Goal: Task Accomplishment & Management: Manage account settings

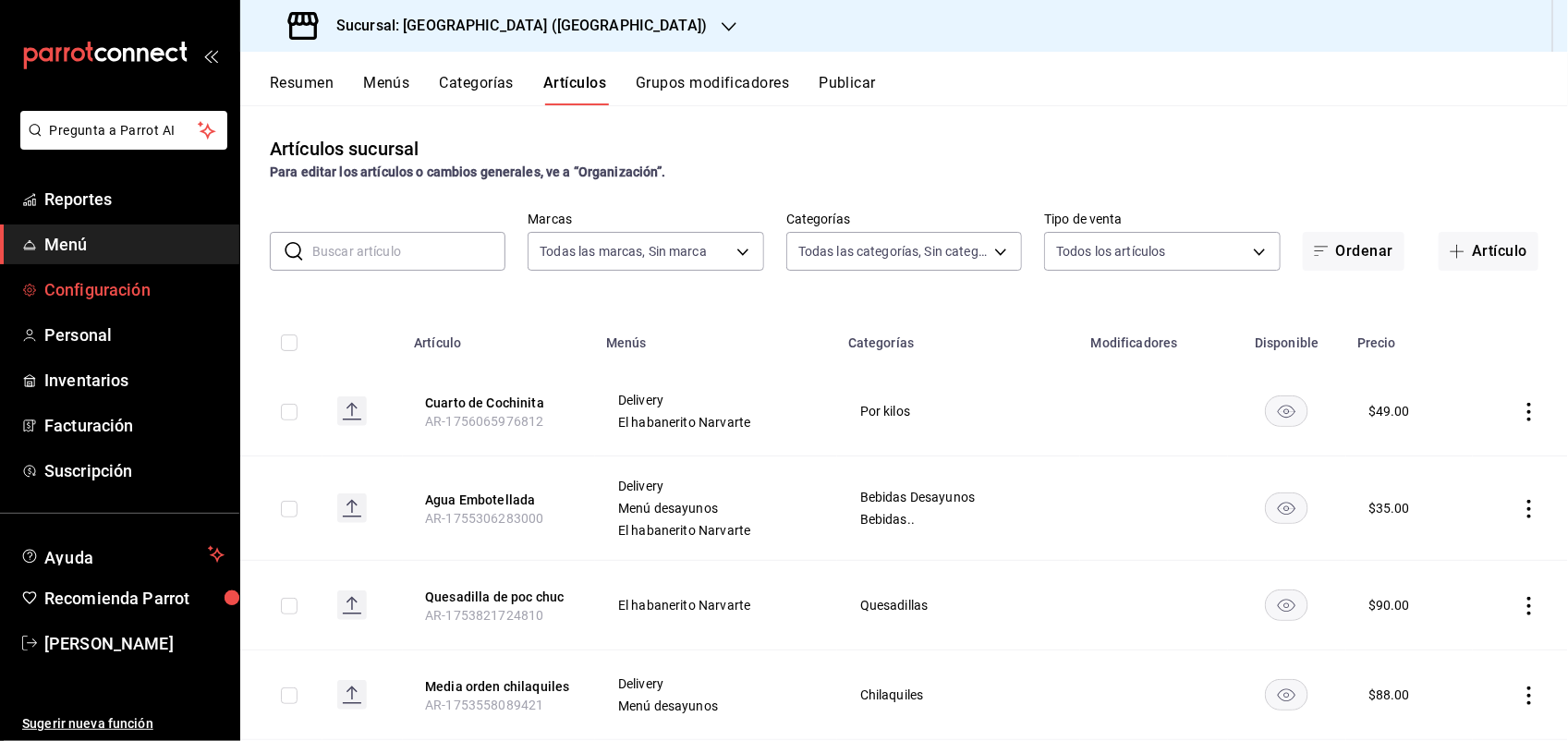
click at [116, 288] on span "Configuración" at bounding box center [134, 289] width 180 height 25
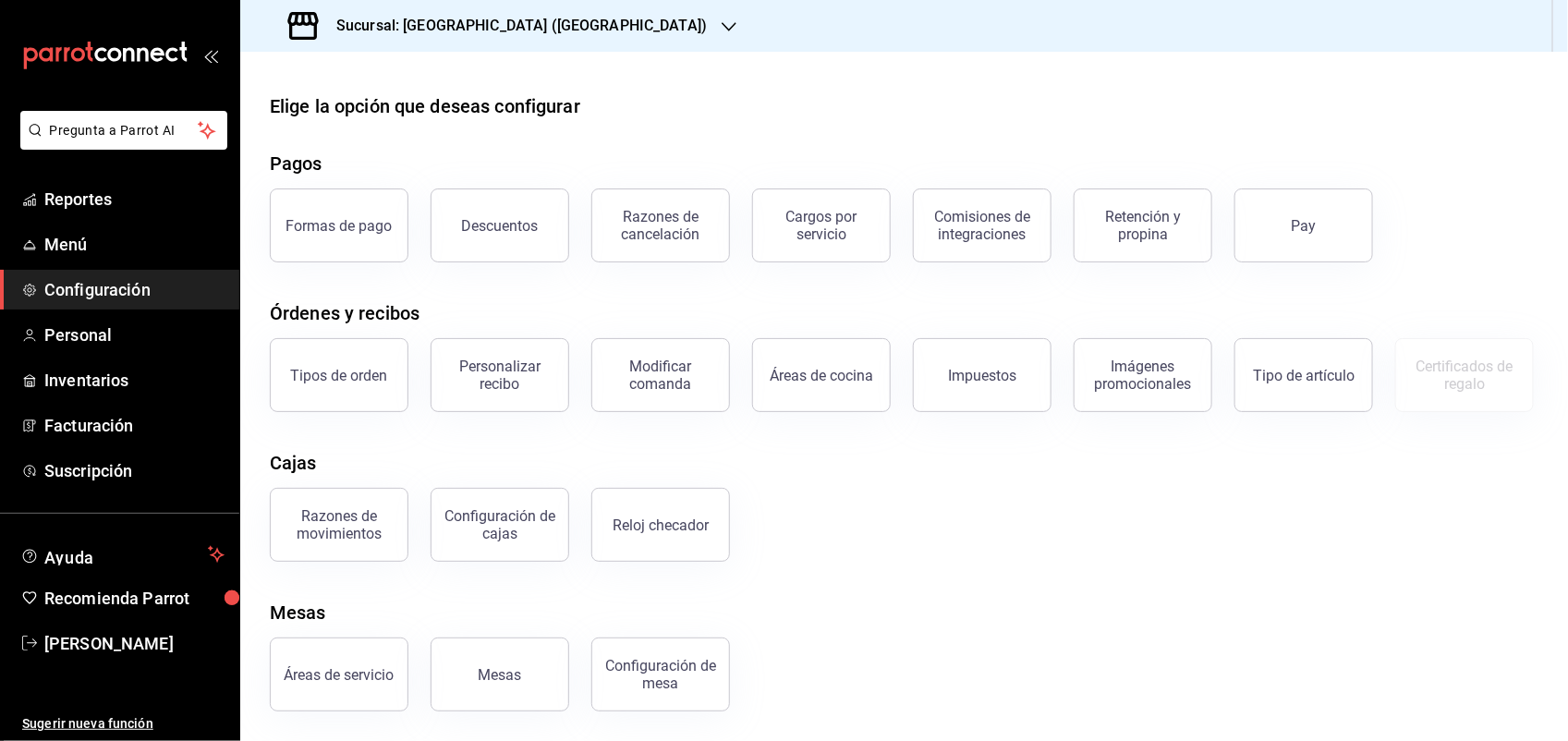
scroll to position [98, 0]
click at [543, 518] on div "Configuración de cajas" at bounding box center [500, 525] width 114 height 35
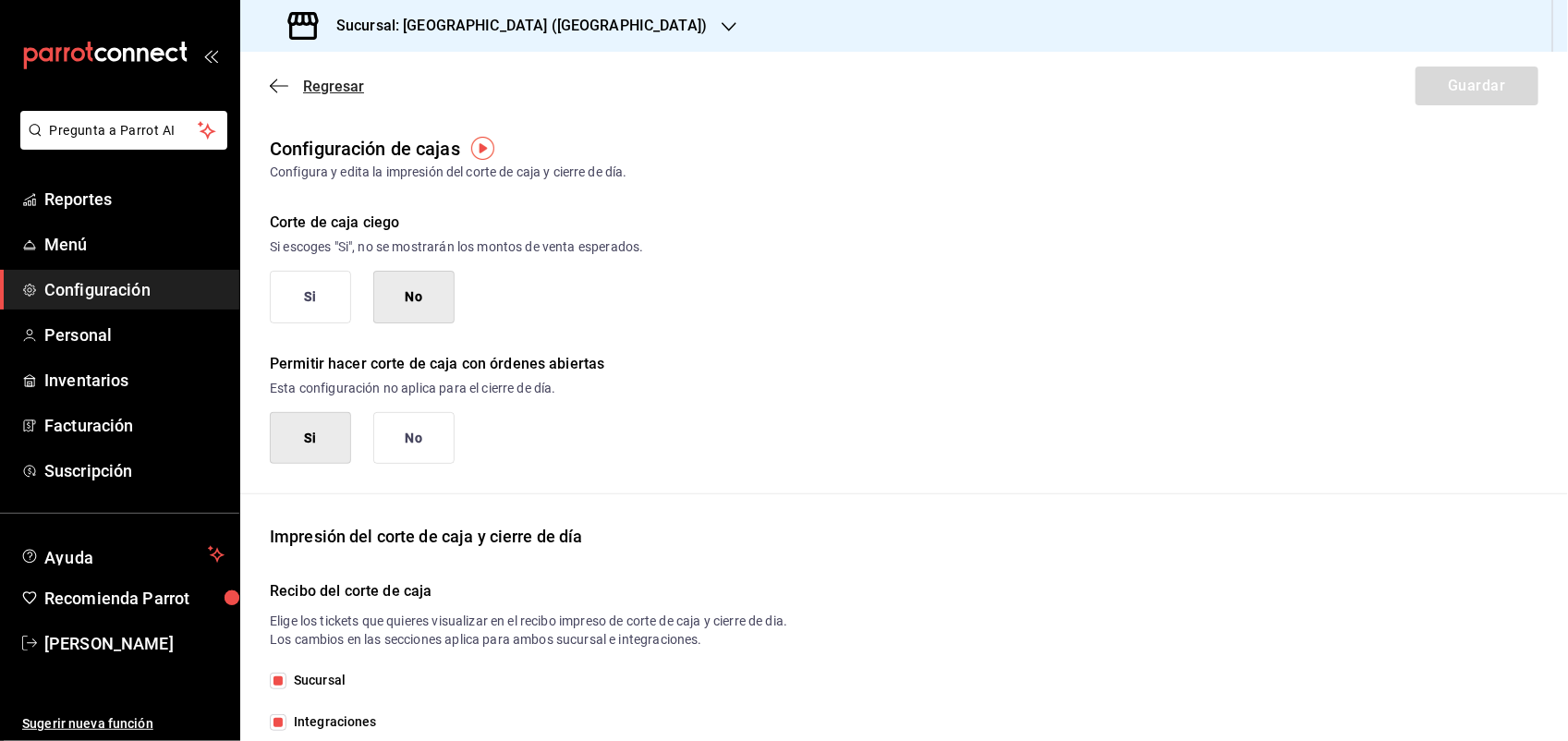
click at [274, 84] on icon "button" at bounding box center [278, 86] width 19 height 17
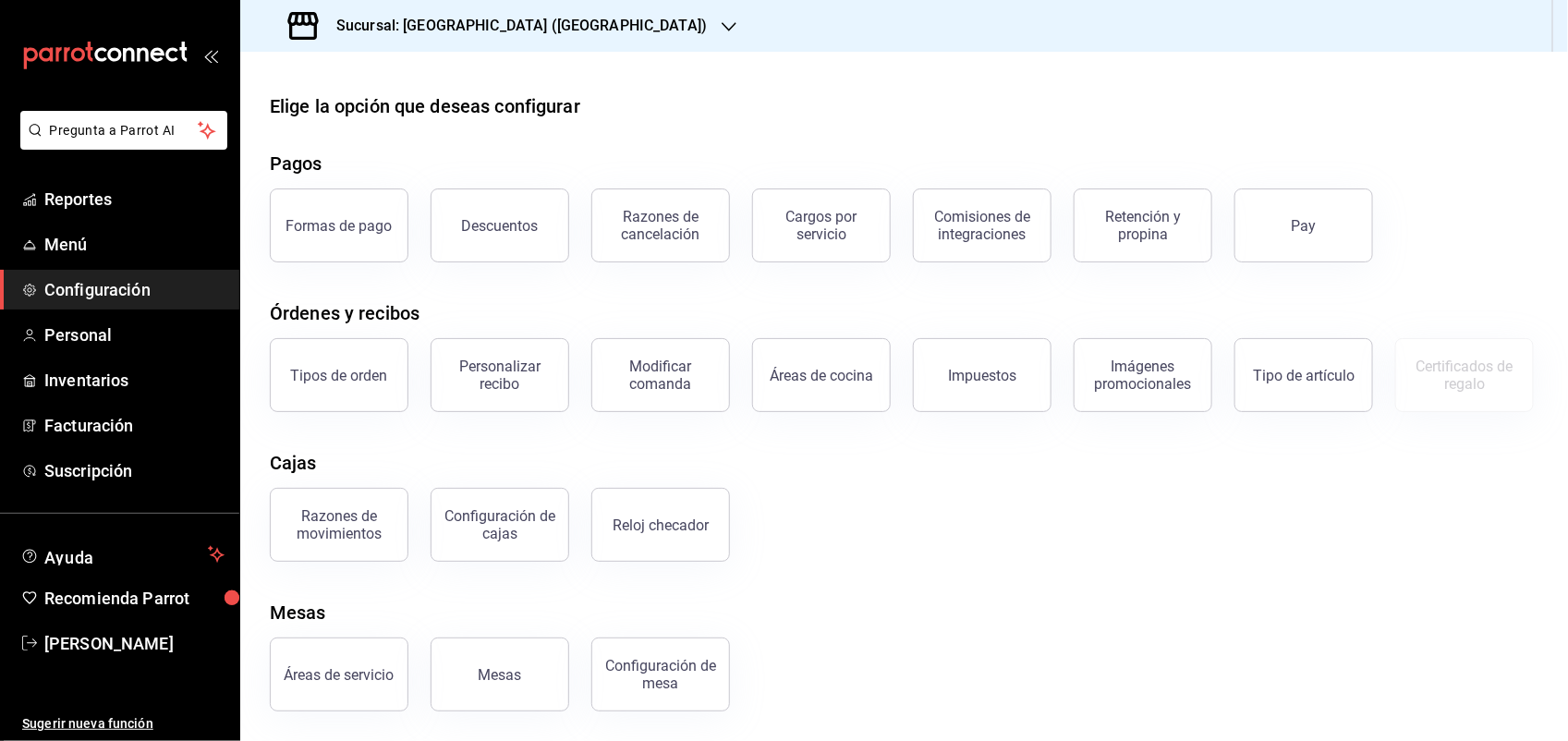
scroll to position [98, 0]
click at [330, 692] on button "Áreas de servicio" at bounding box center [338, 674] width 139 height 74
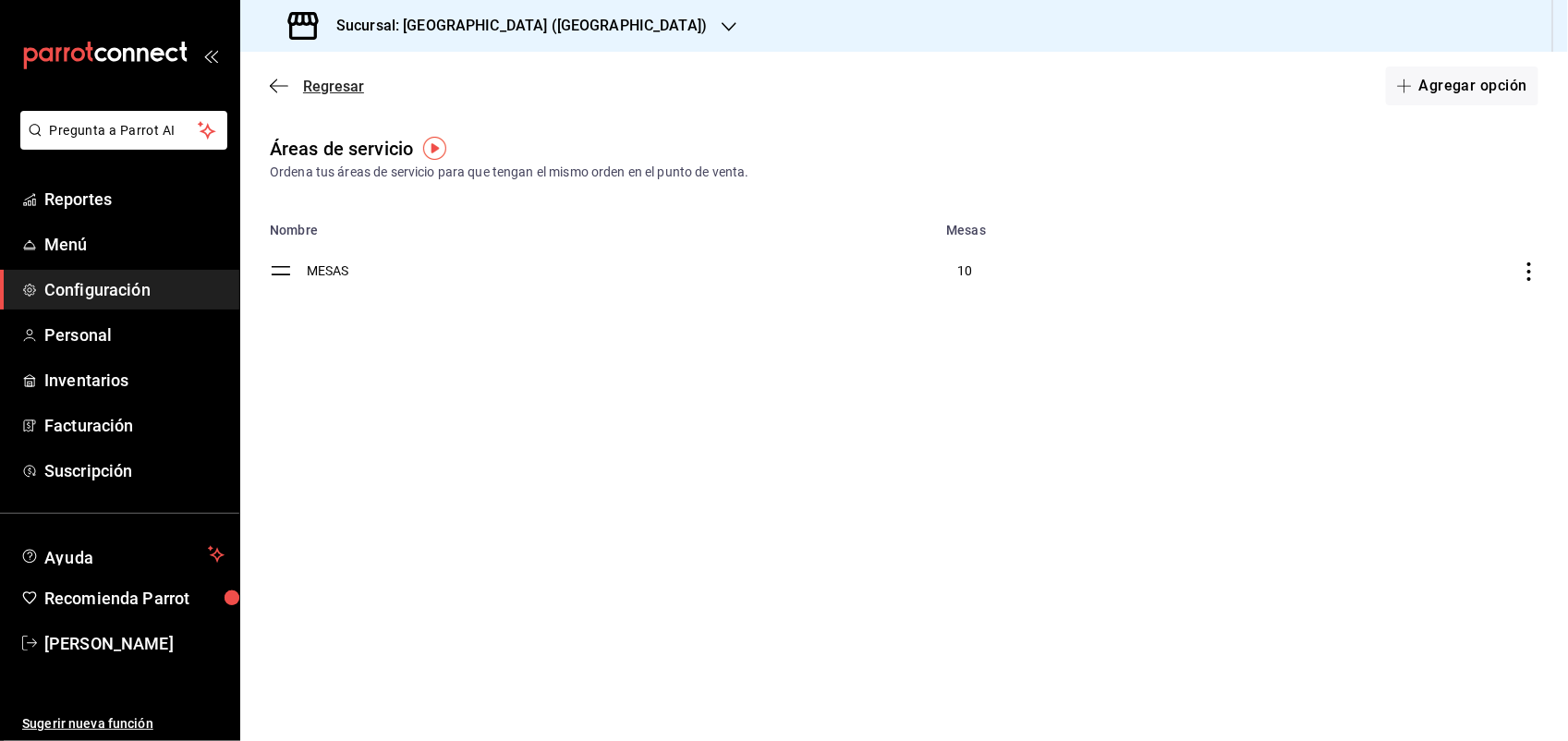
click at [283, 84] on icon "button" at bounding box center [278, 86] width 19 height 17
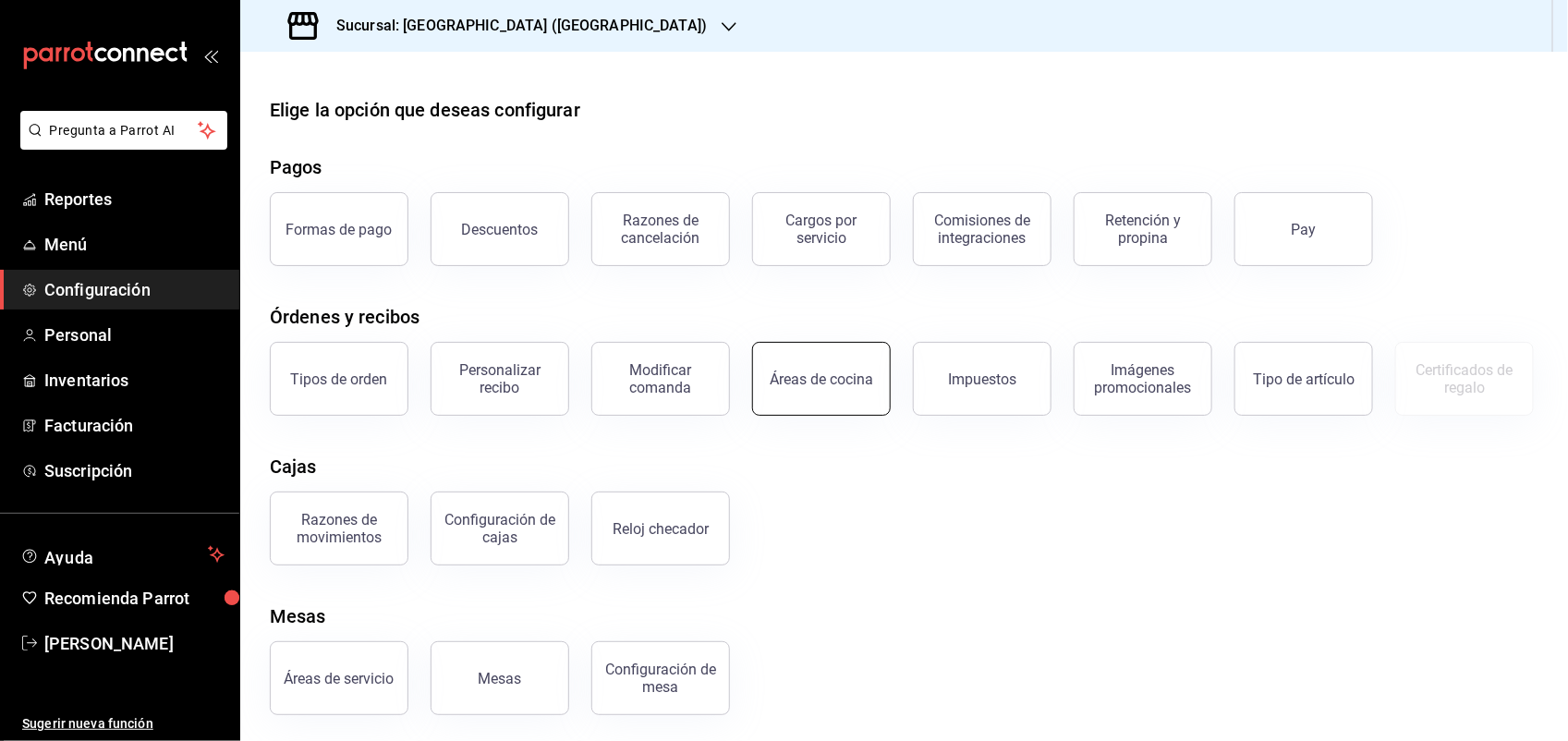
click at [845, 367] on button "Áreas de cocina" at bounding box center [821, 379] width 139 height 74
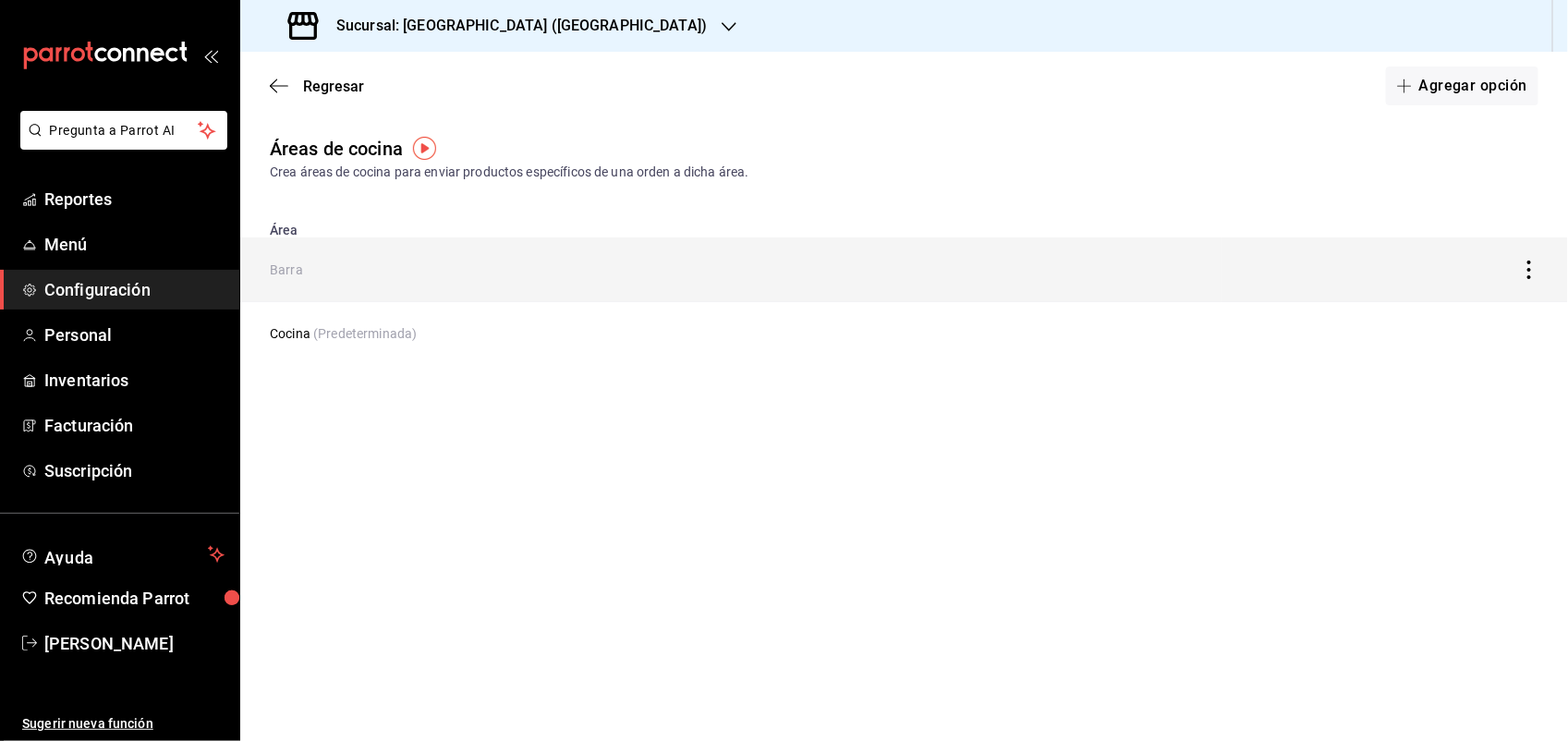
click at [1527, 278] on icon "discountsTable" at bounding box center [1529, 270] width 4 height 19
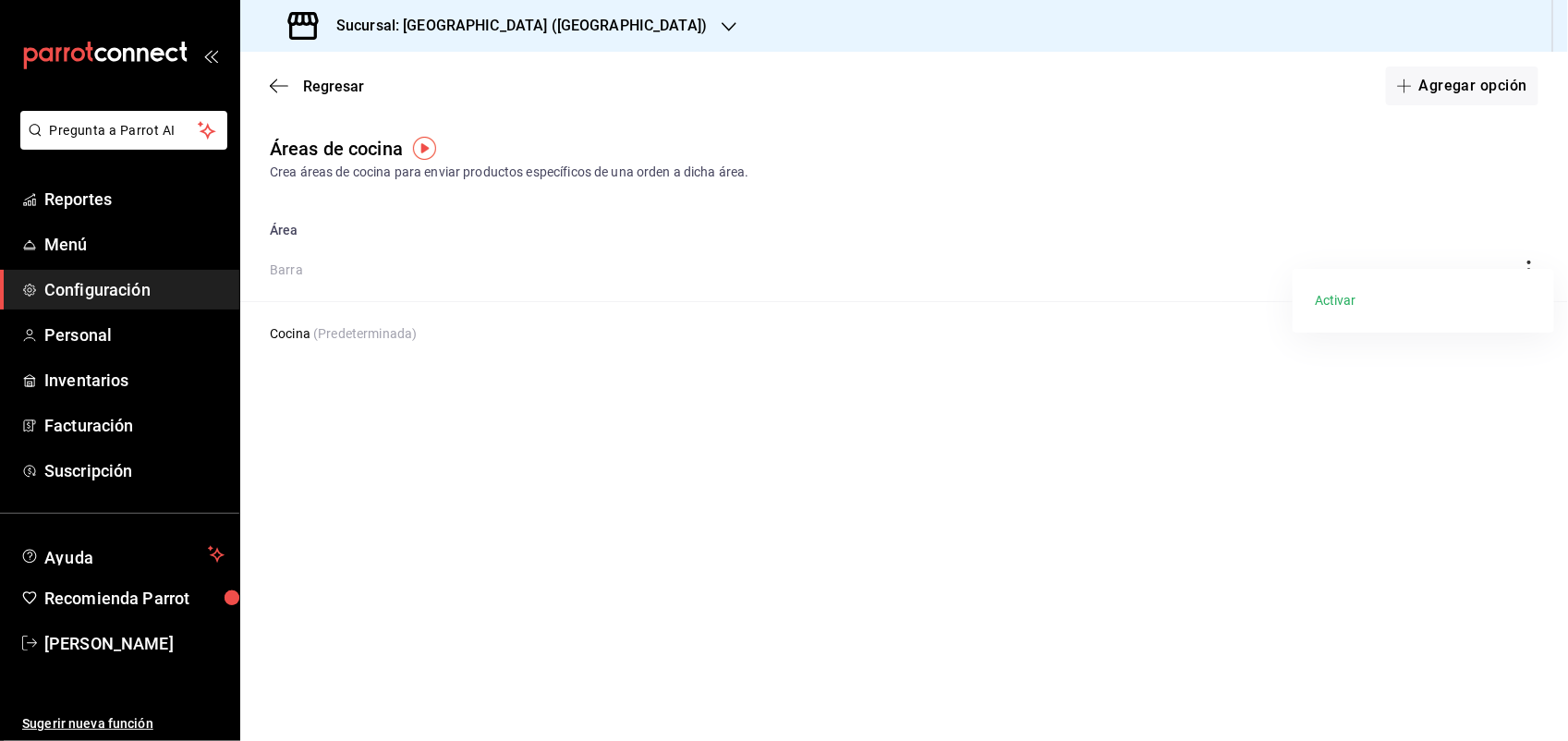
click at [560, 440] on div at bounding box center [784, 370] width 1568 height 741
click at [279, 84] on icon "button" at bounding box center [278, 86] width 19 height 17
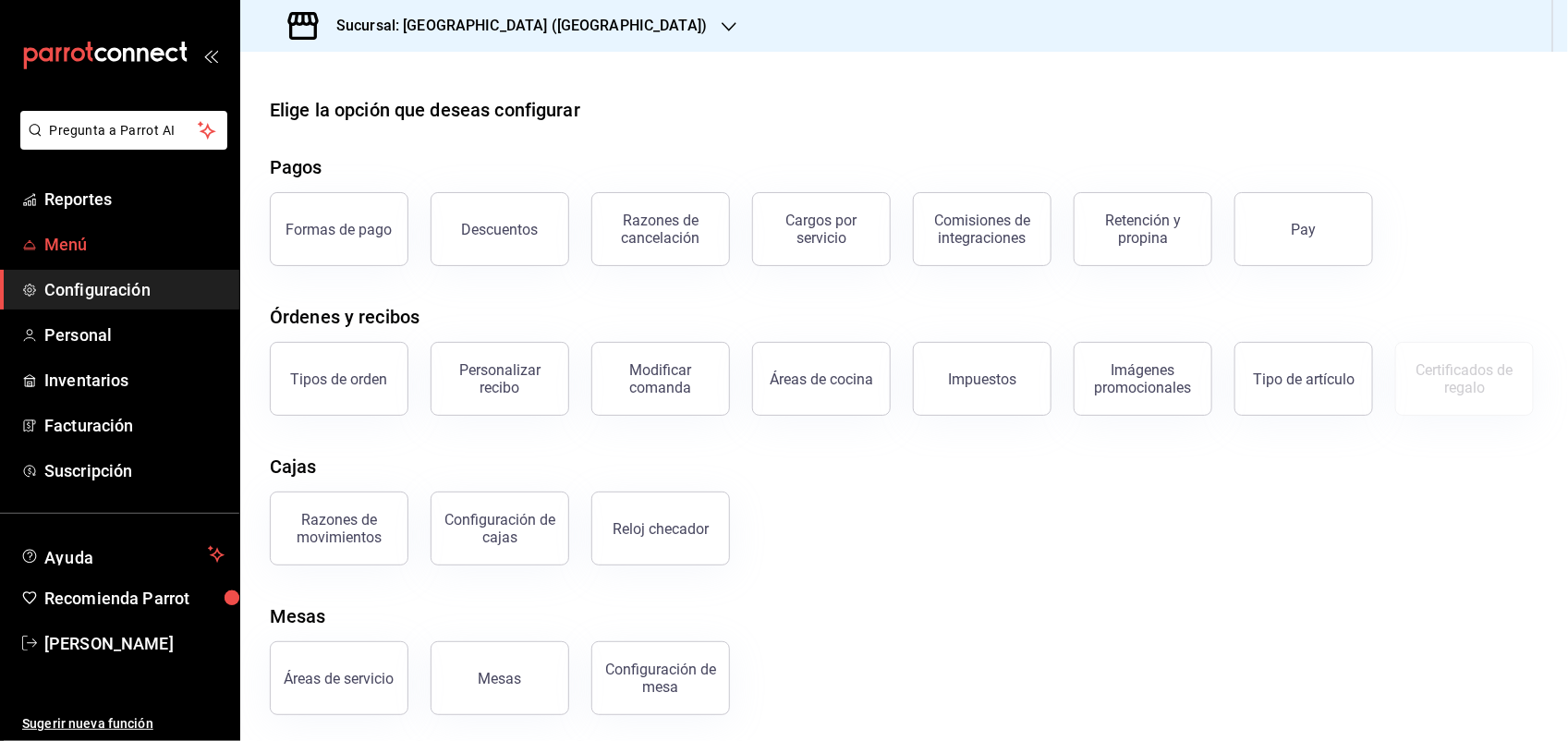
click at [85, 233] on span "Menú" at bounding box center [134, 244] width 180 height 25
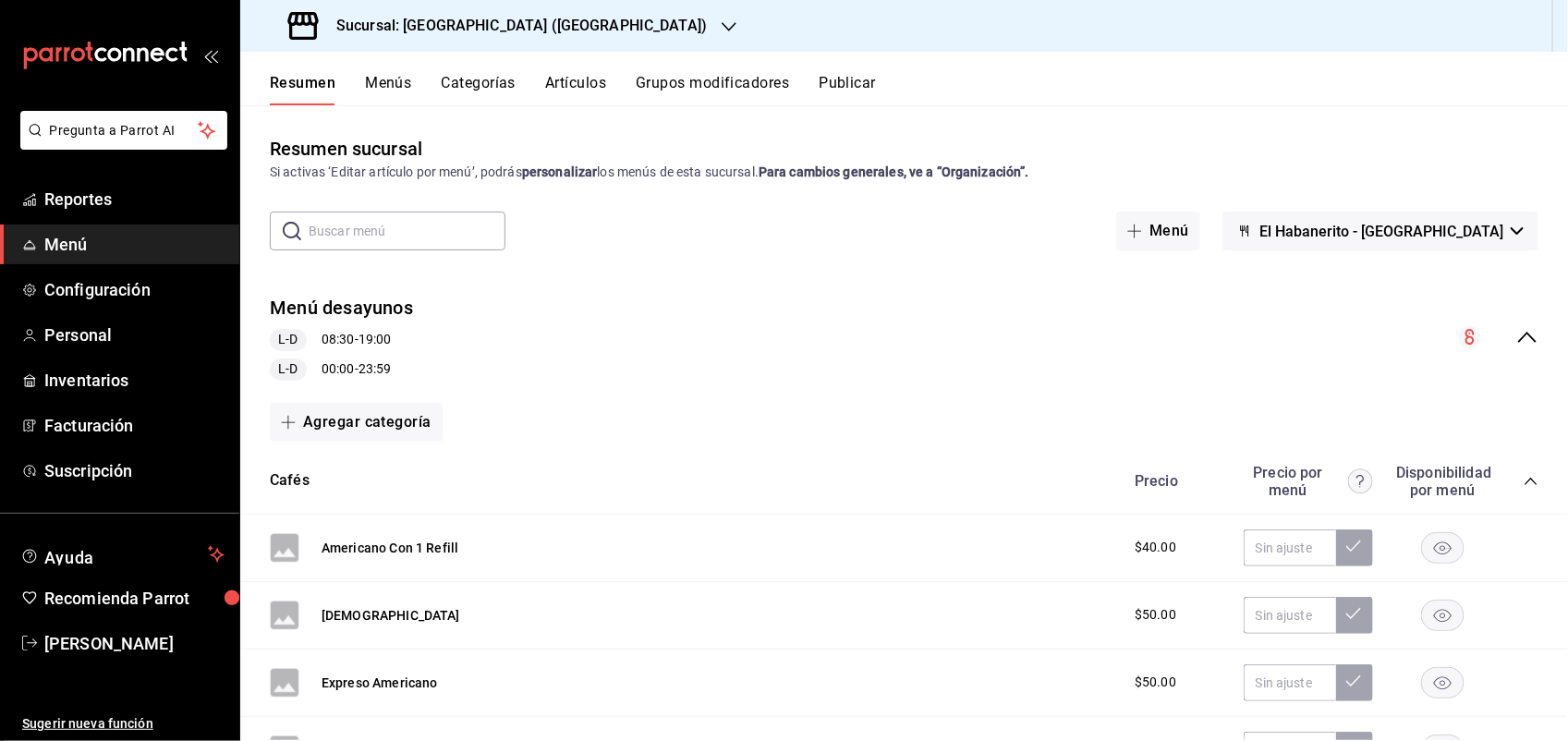
click at [562, 86] on button "Artículos" at bounding box center [575, 90] width 61 height 31
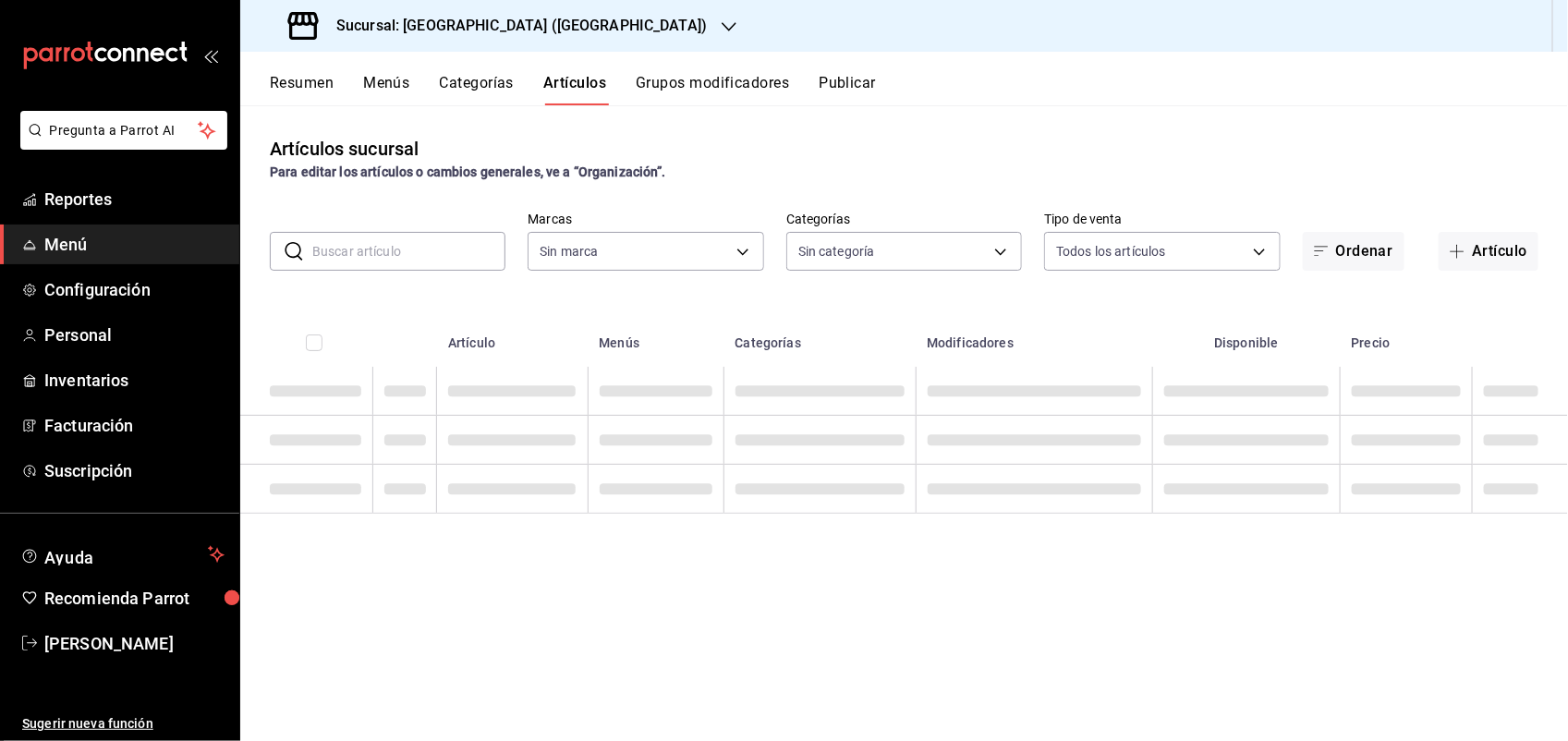
click at [384, 241] on input "text" at bounding box center [408, 252] width 193 height 37
type input "82232847-290f-4d8a-a0b8-f49c1d82ae24"
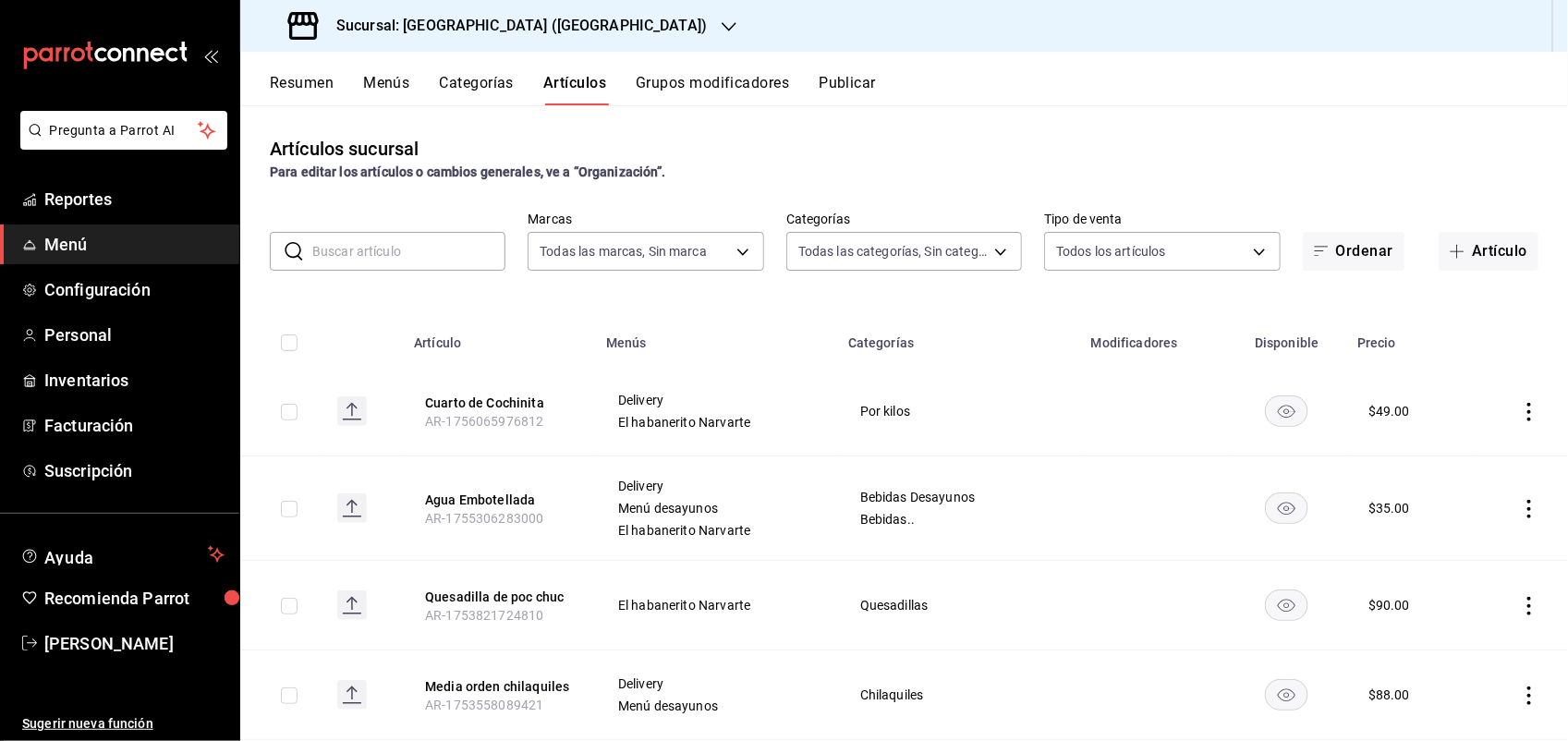
type input "77e2e4ff-ee8e-40c2-bf59-9ee13a50883d,d615a07f-ae7f-48b3-94ad-295990d1c7b2,9e13d…"
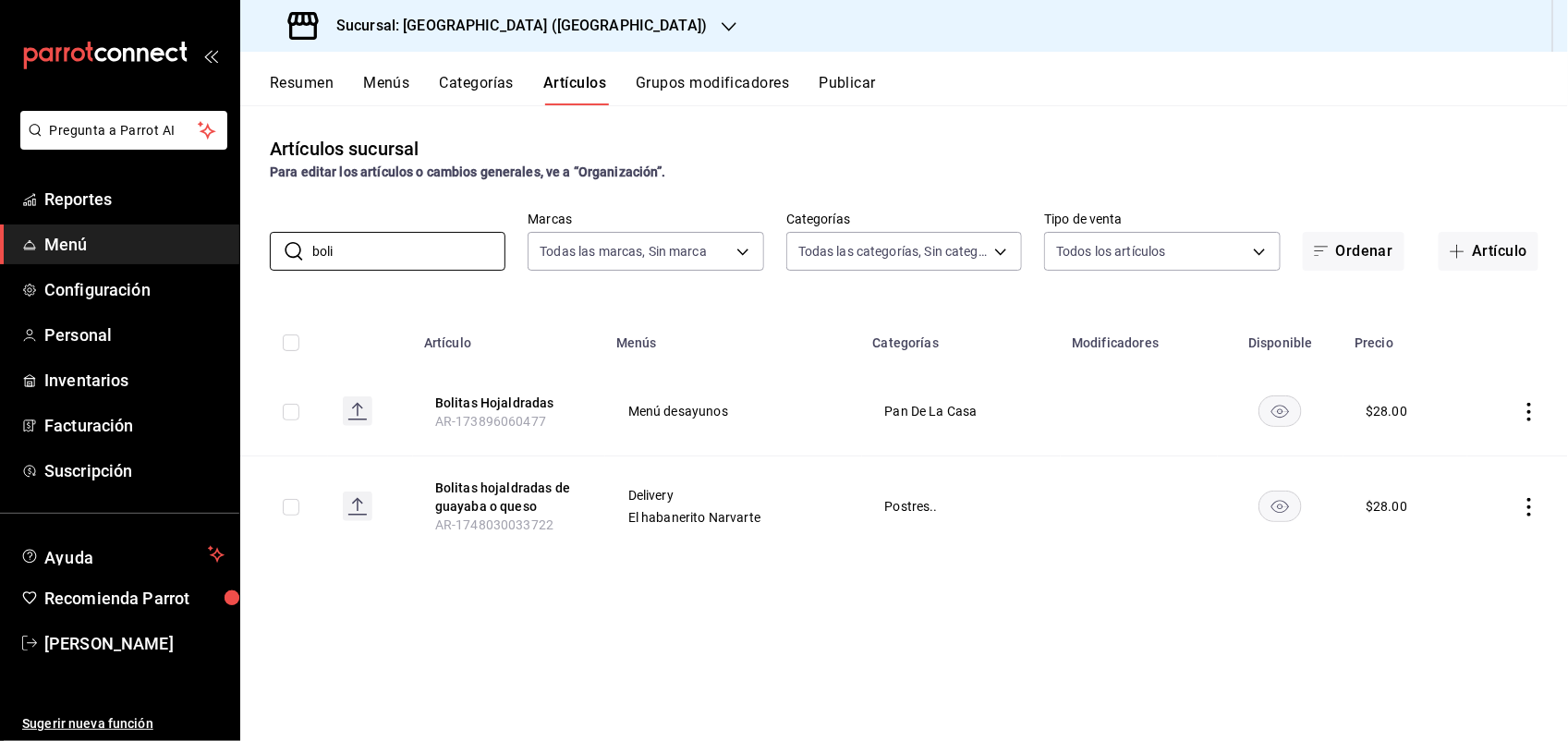
type input "boli"
click at [1156, 93] on div "Resumen Menús Categorías Artículos Grupos modificadores Publicar" at bounding box center [919, 90] width 1298 height 31
click at [1522, 416] on icon "actions" at bounding box center [1529, 411] width 19 height 19
click at [1467, 455] on span "Editar" at bounding box center [1475, 456] width 48 height 20
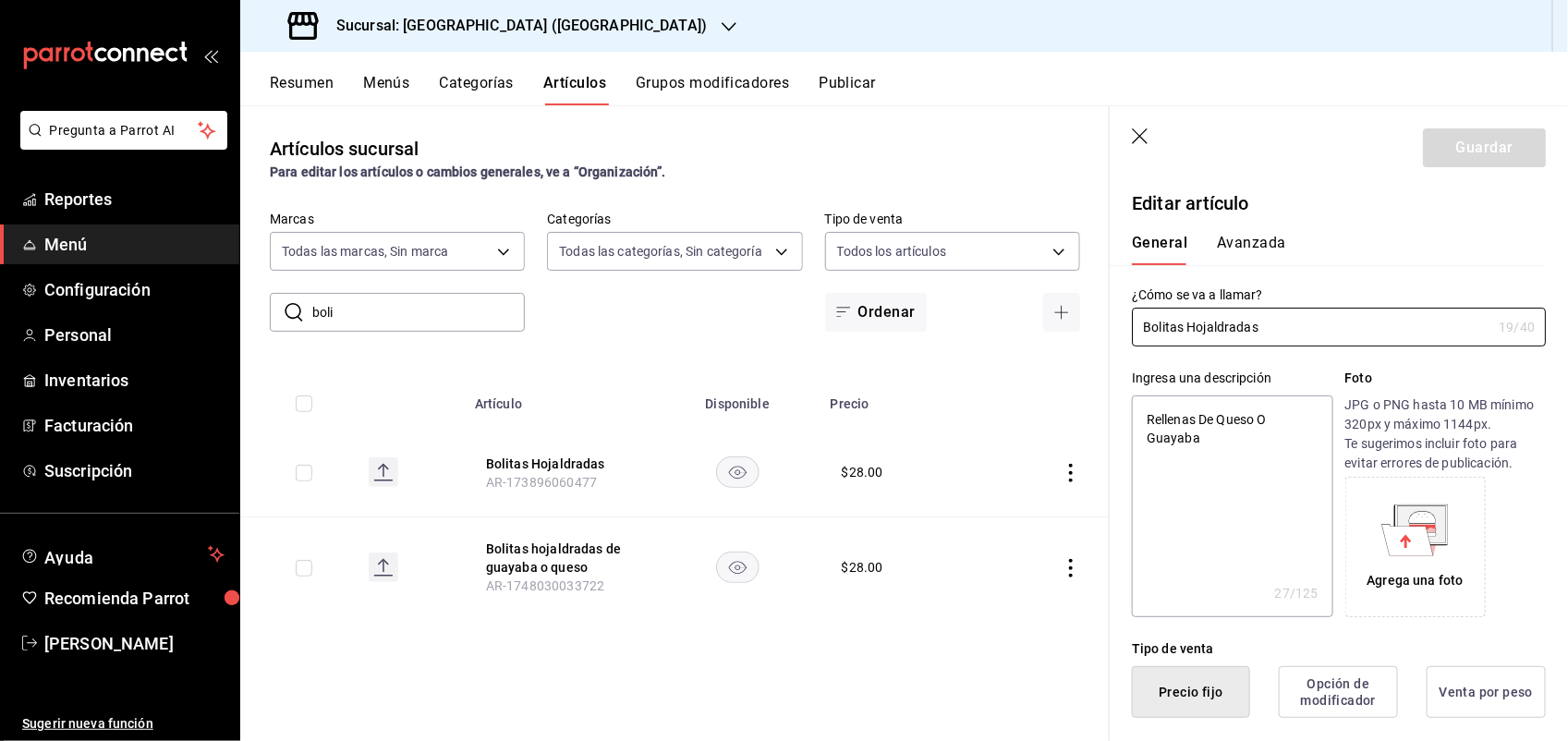
type textarea "x"
type input "$28.00"
click at [1262, 238] on button "Avanzada" at bounding box center [1251, 250] width 69 height 31
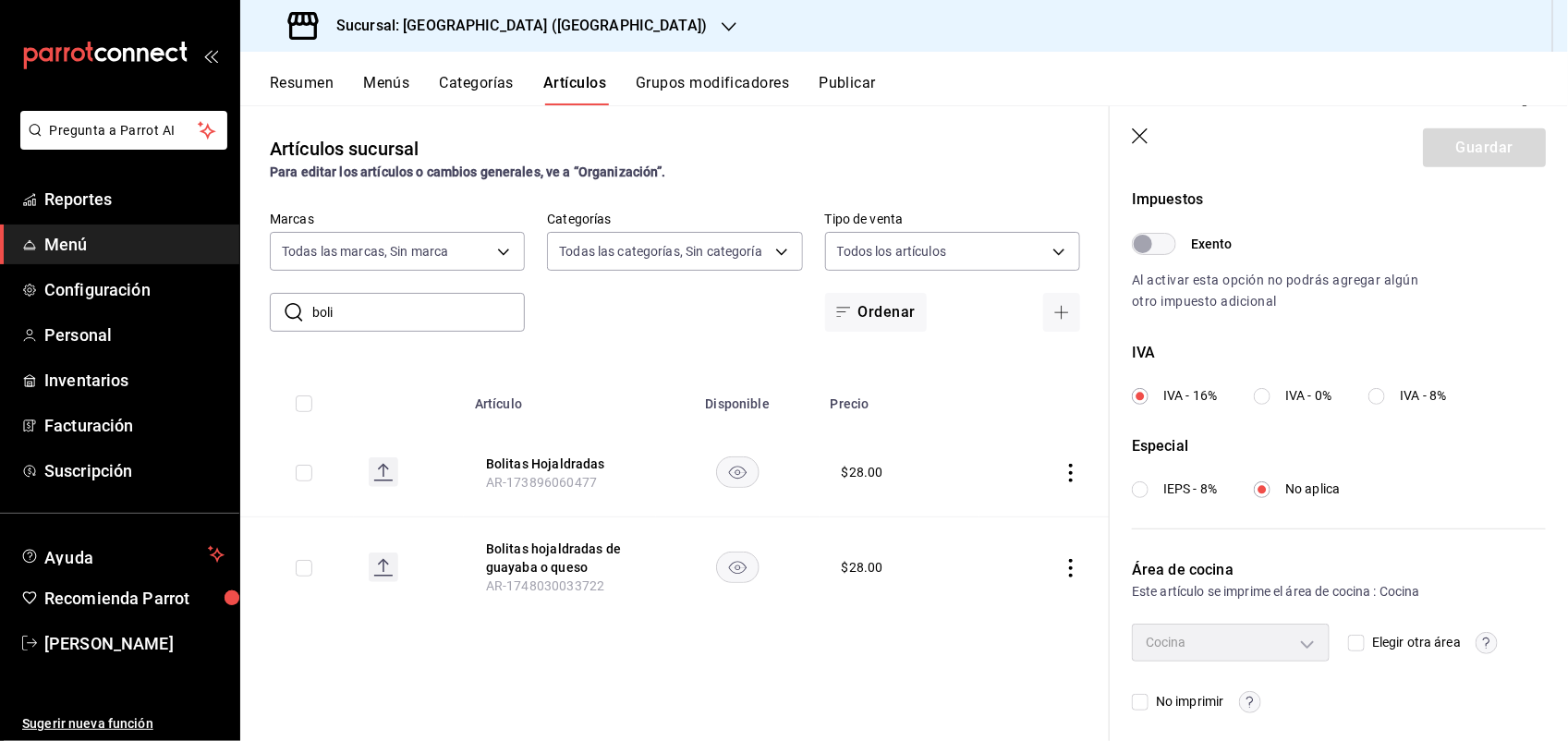
scroll to position [565, 0]
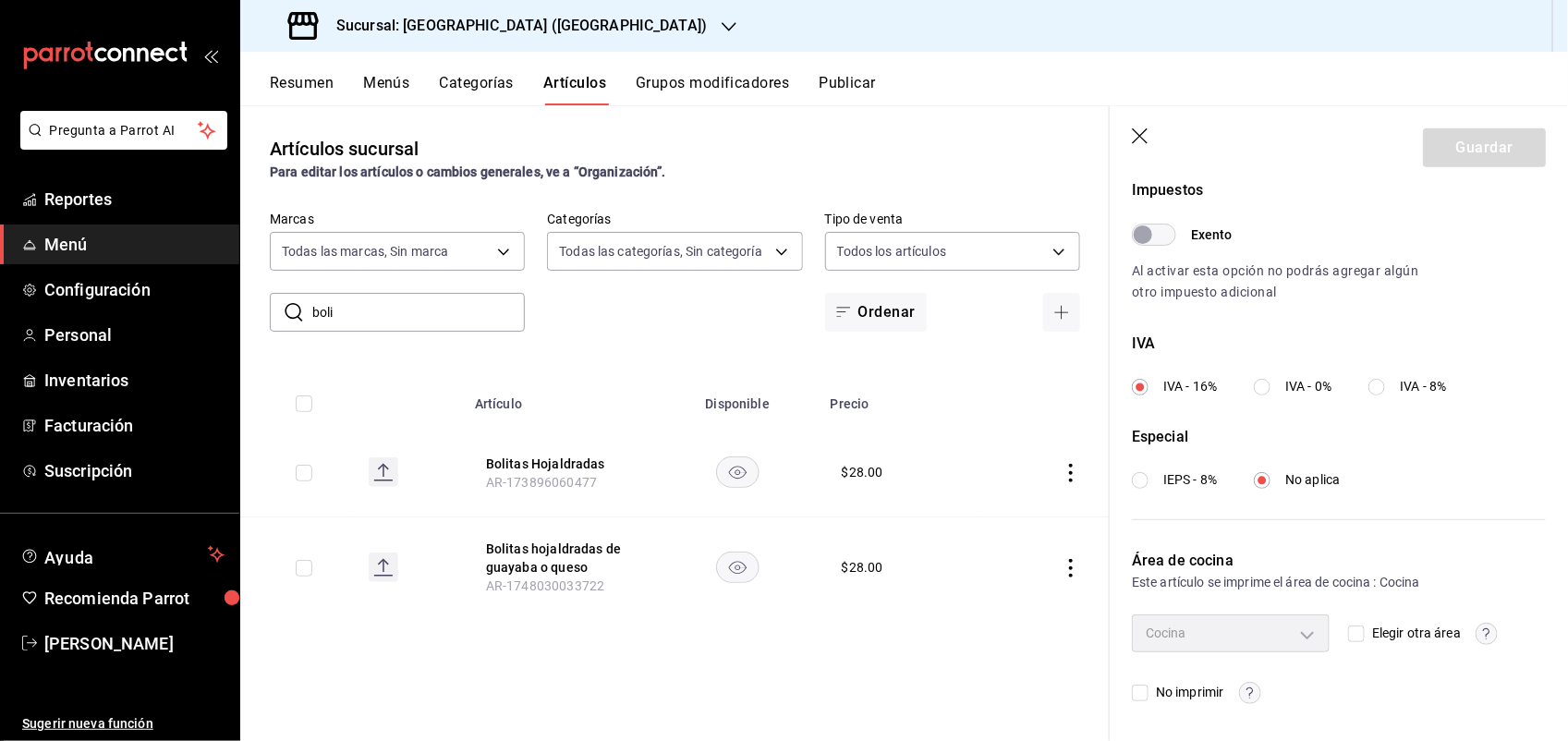
click at [1139, 693] on input "No imprimir" at bounding box center [1140, 693] width 17 height 17
checkbox input "true"
click at [1461, 141] on button "Guardar" at bounding box center [1483, 148] width 123 height 38
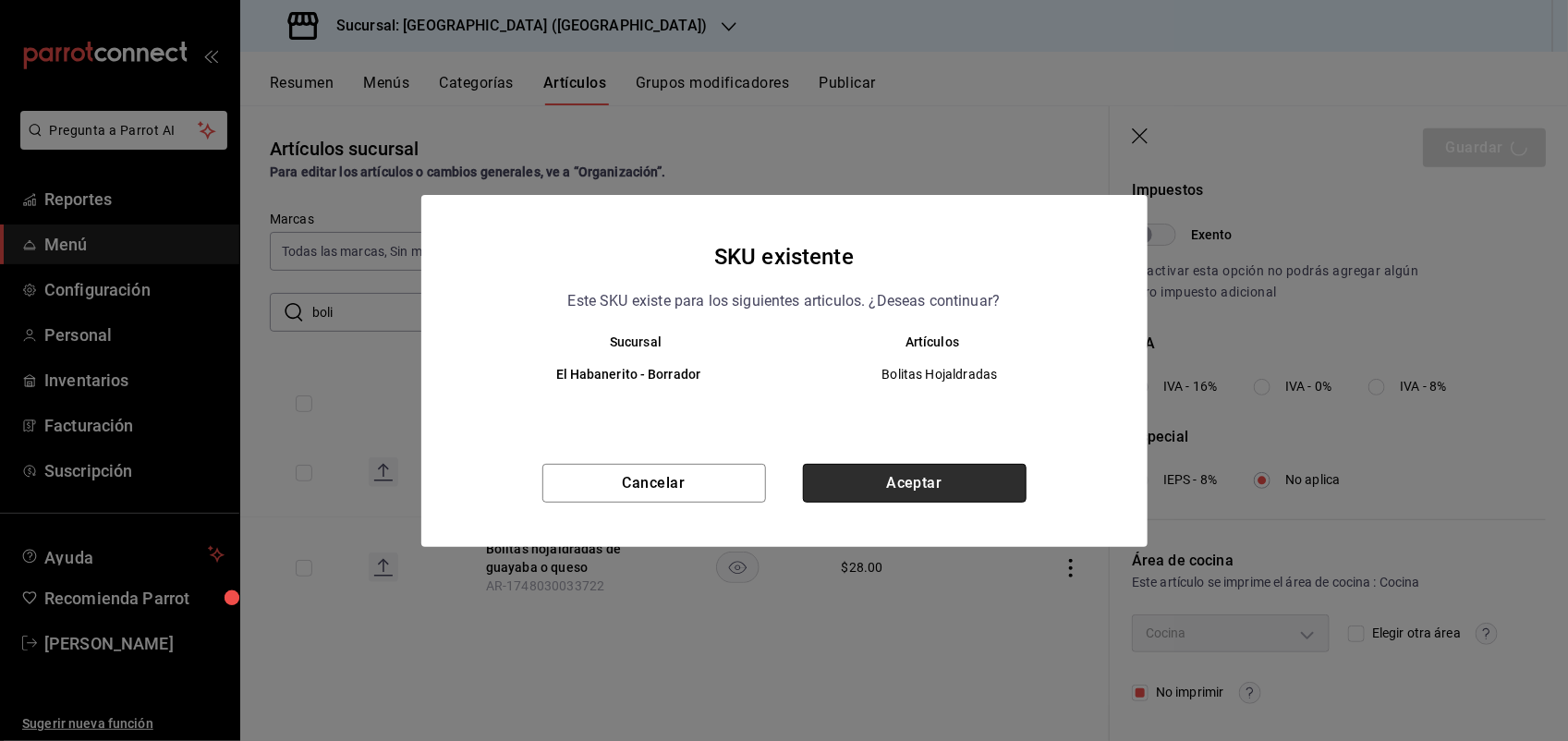
click at [880, 481] on button "Aceptar" at bounding box center [914, 482] width 223 height 38
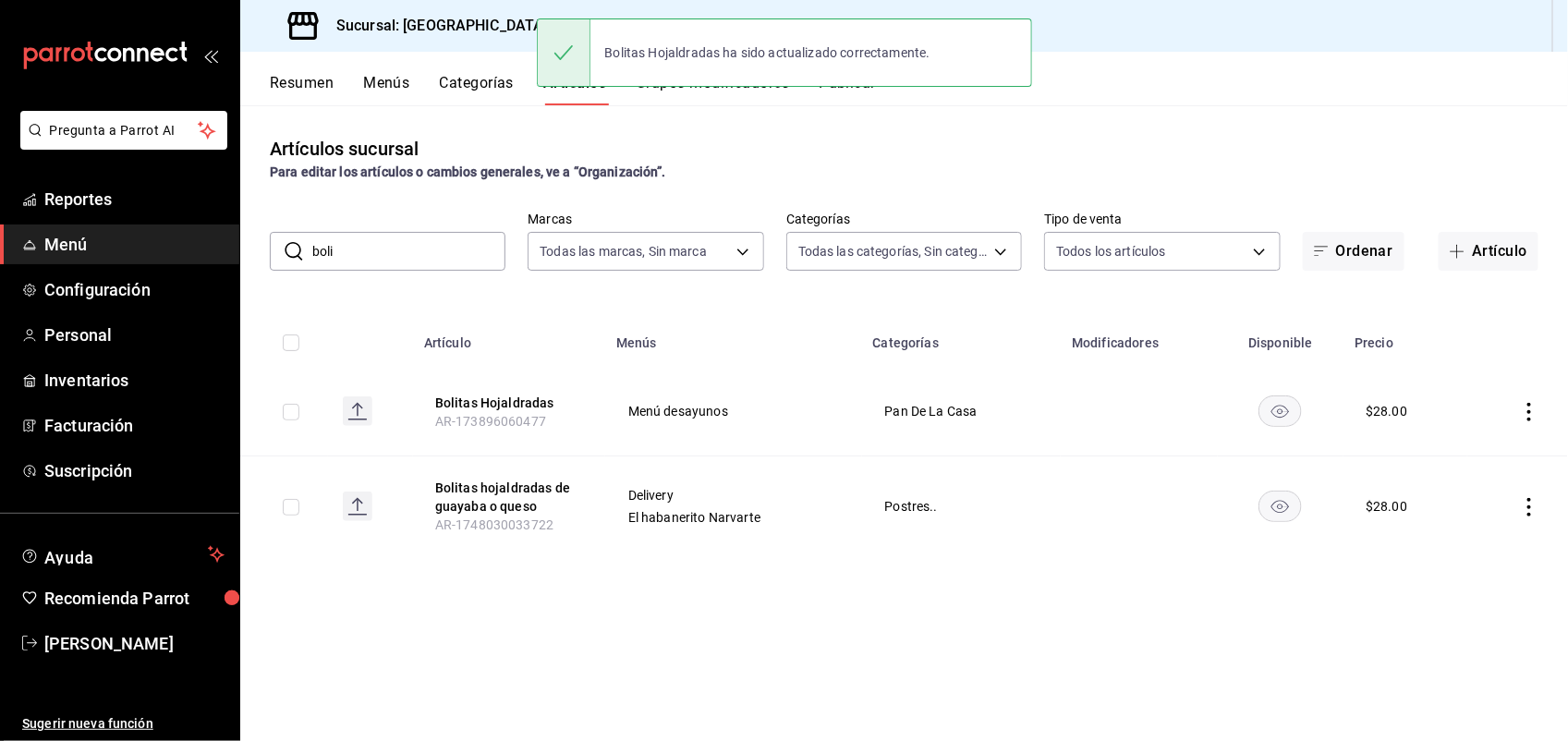
click at [1529, 506] on icon "actions" at bounding box center [1529, 507] width 4 height 19
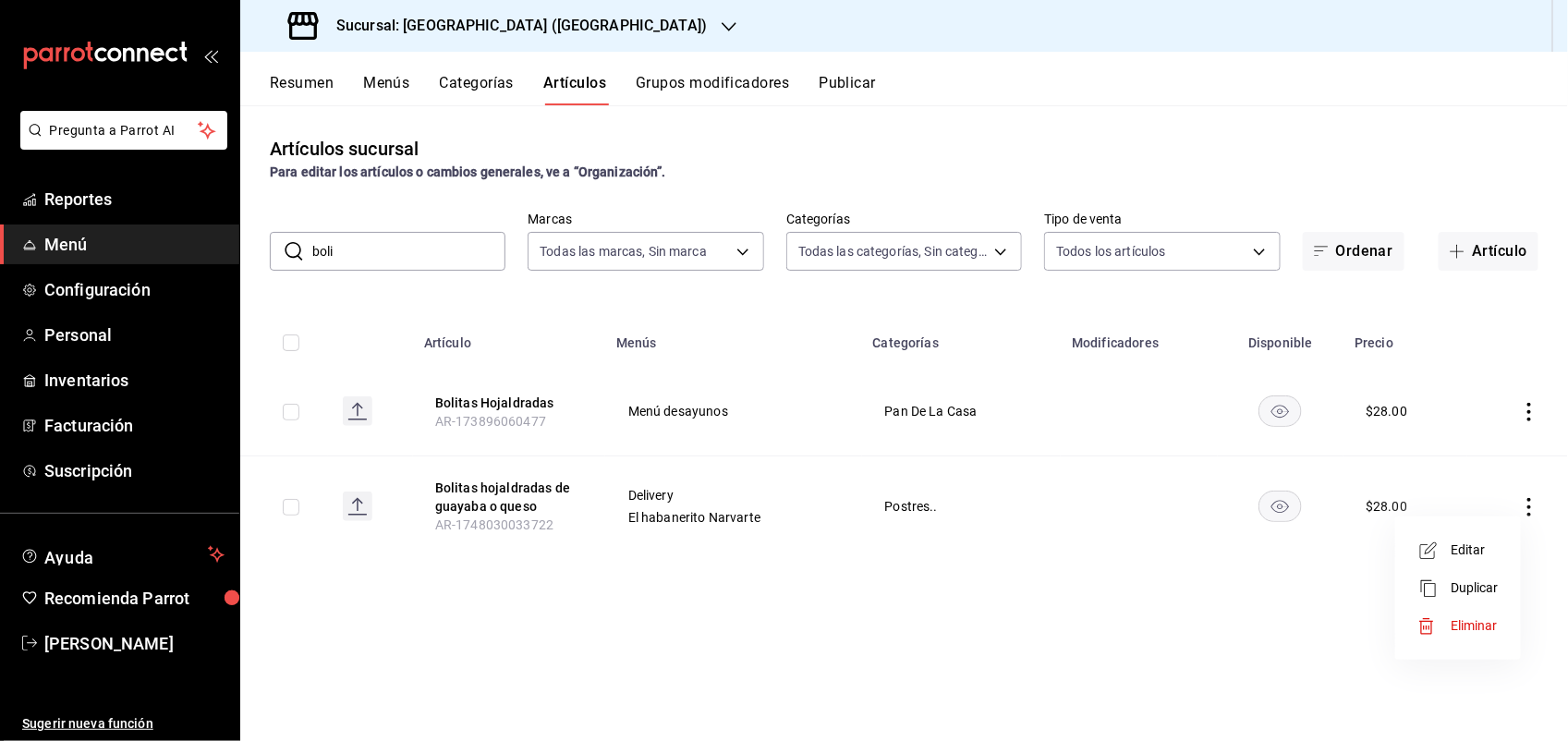
click at [1480, 553] on span "Editar" at bounding box center [1475, 550] width 48 height 20
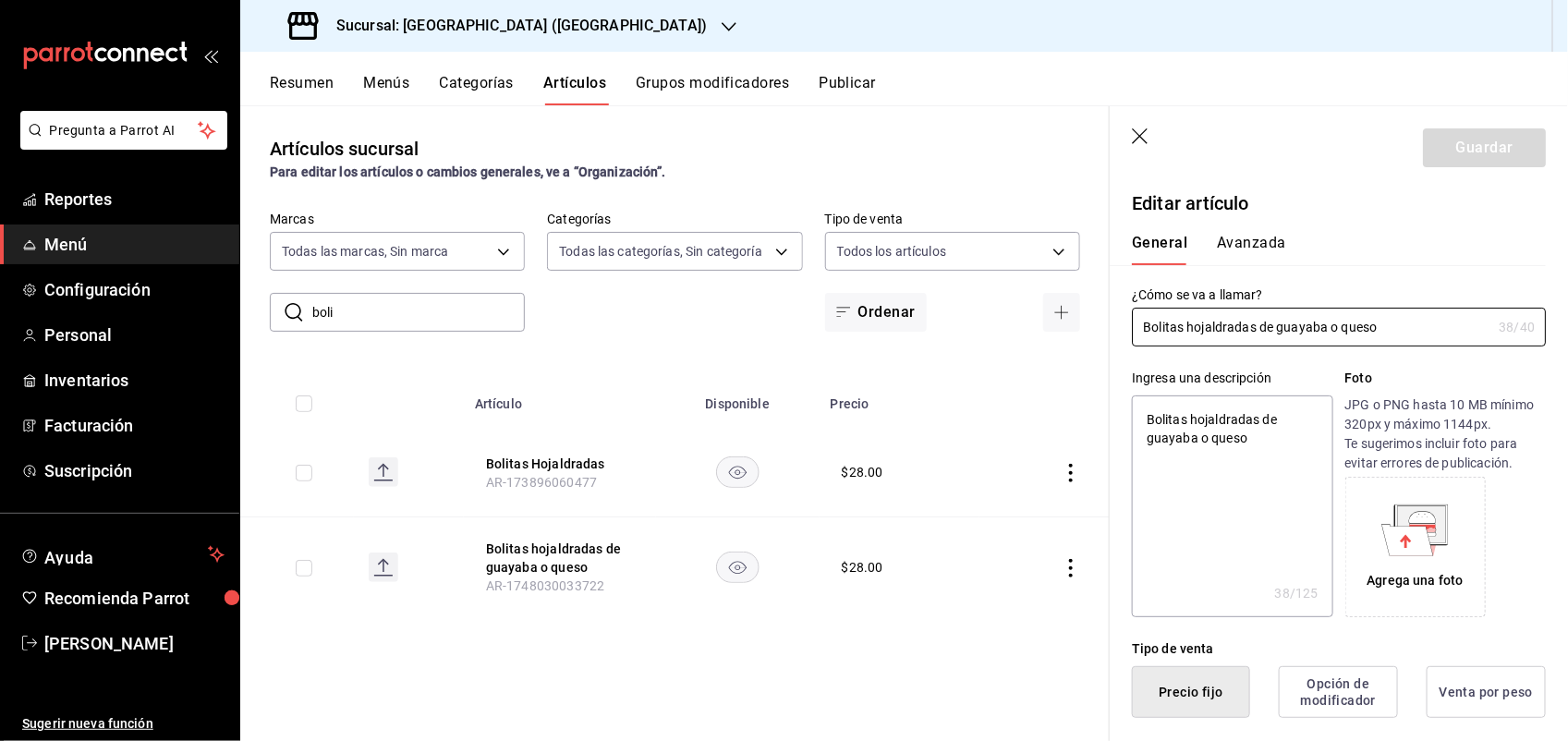
click at [1257, 250] on button "Avanzada" at bounding box center [1251, 250] width 69 height 31
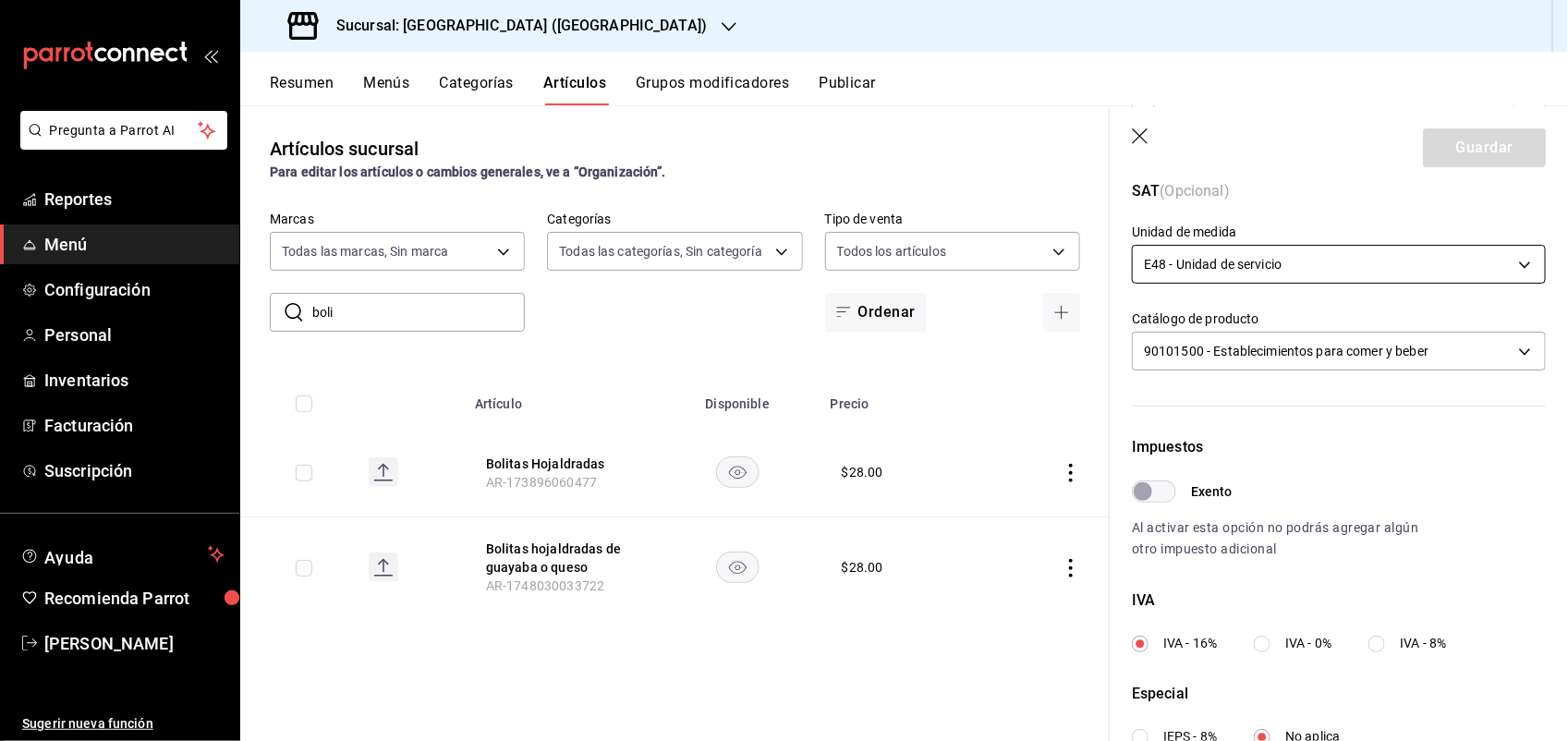
scroll to position [565, 0]
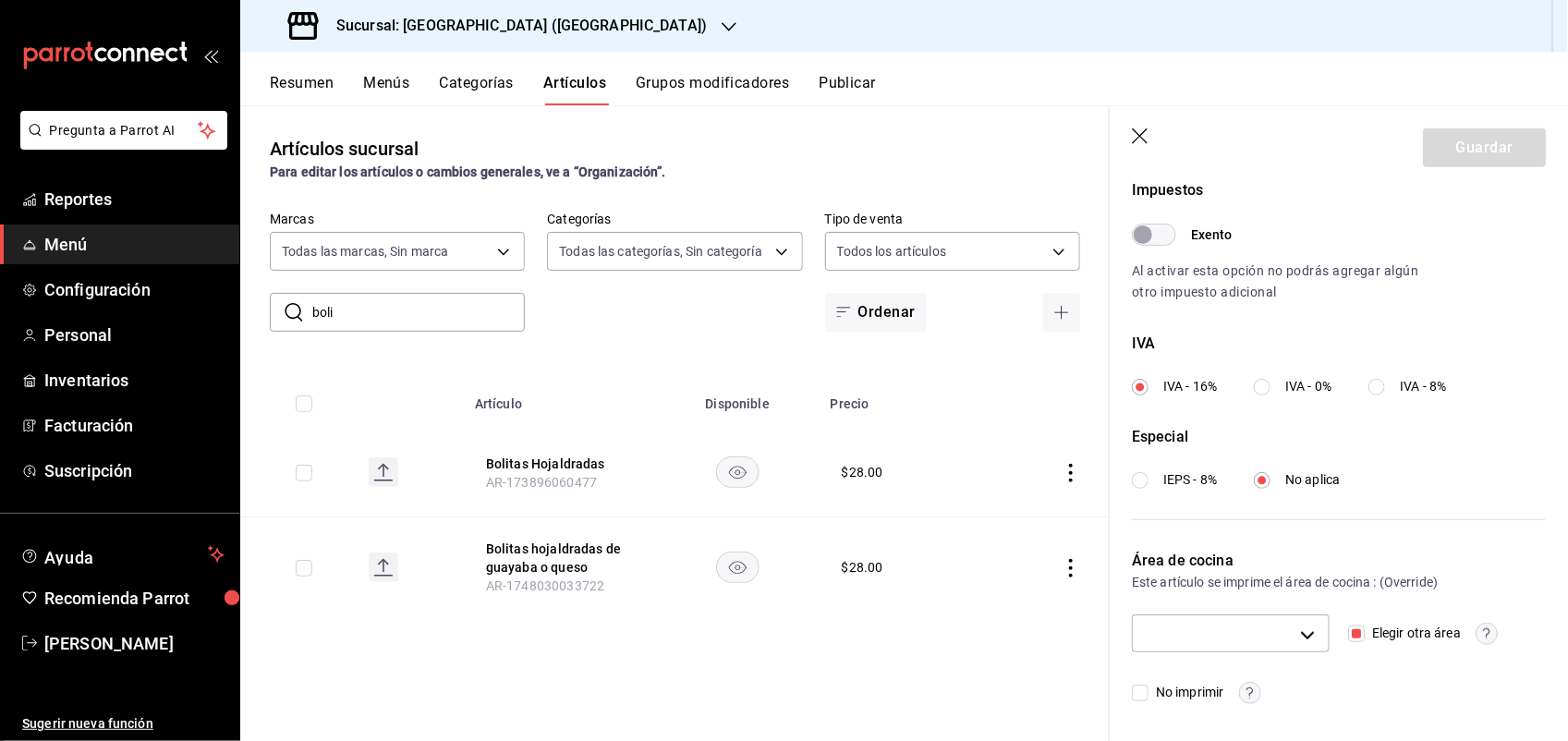
click at [1137, 695] on input "No imprimir" at bounding box center [1140, 693] width 17 height 17
checkbox input "true"
click at [1456, 149] on button "Guardar" at bounding box center [1483, 148] width 123 height 38
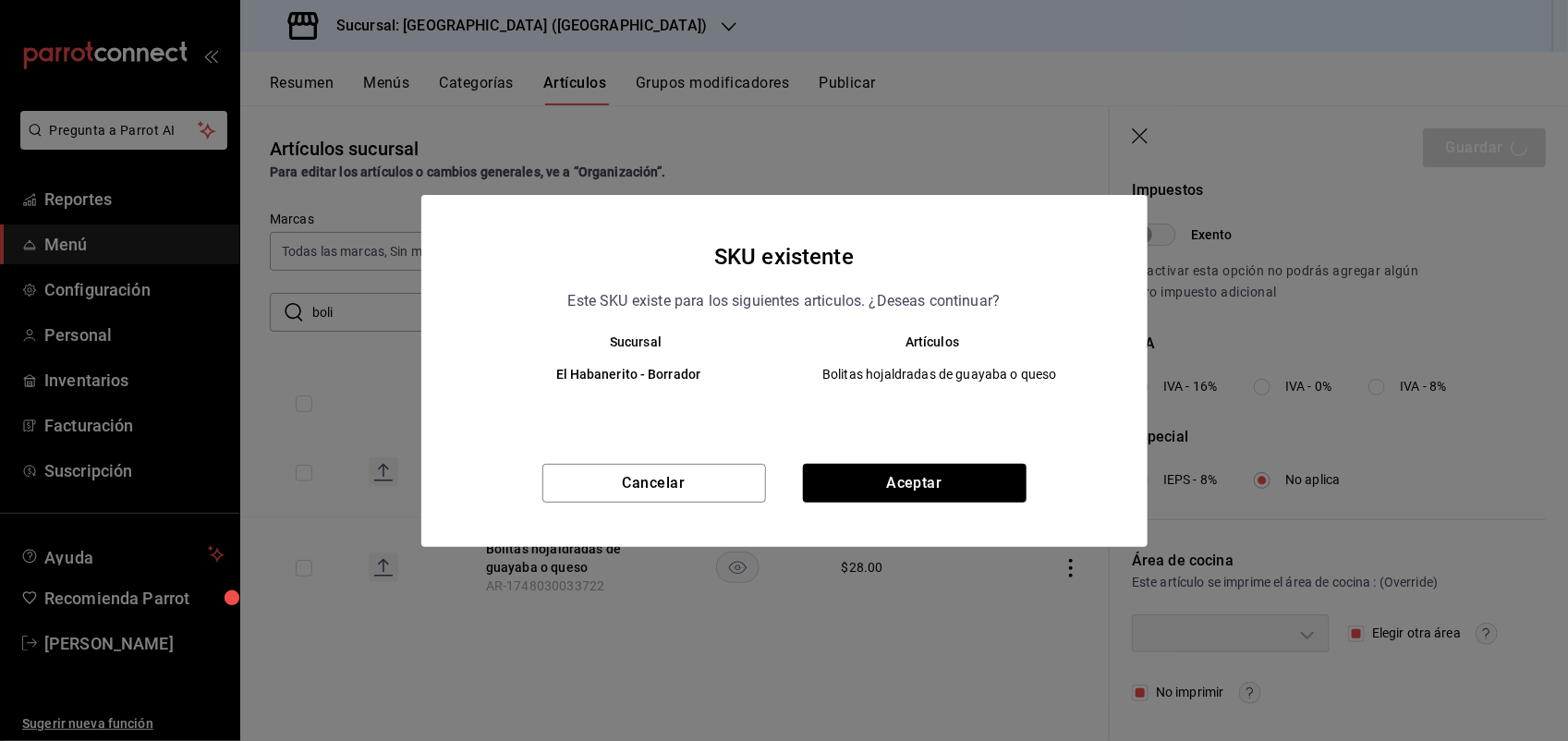
click at [912, 509] on div "Cancelar Aceptar" at bounding box center [784, 505] width 726 height 84
click at [929, 483] on button "Aceptar" at bounding box center [914, 482] width 223 height 38
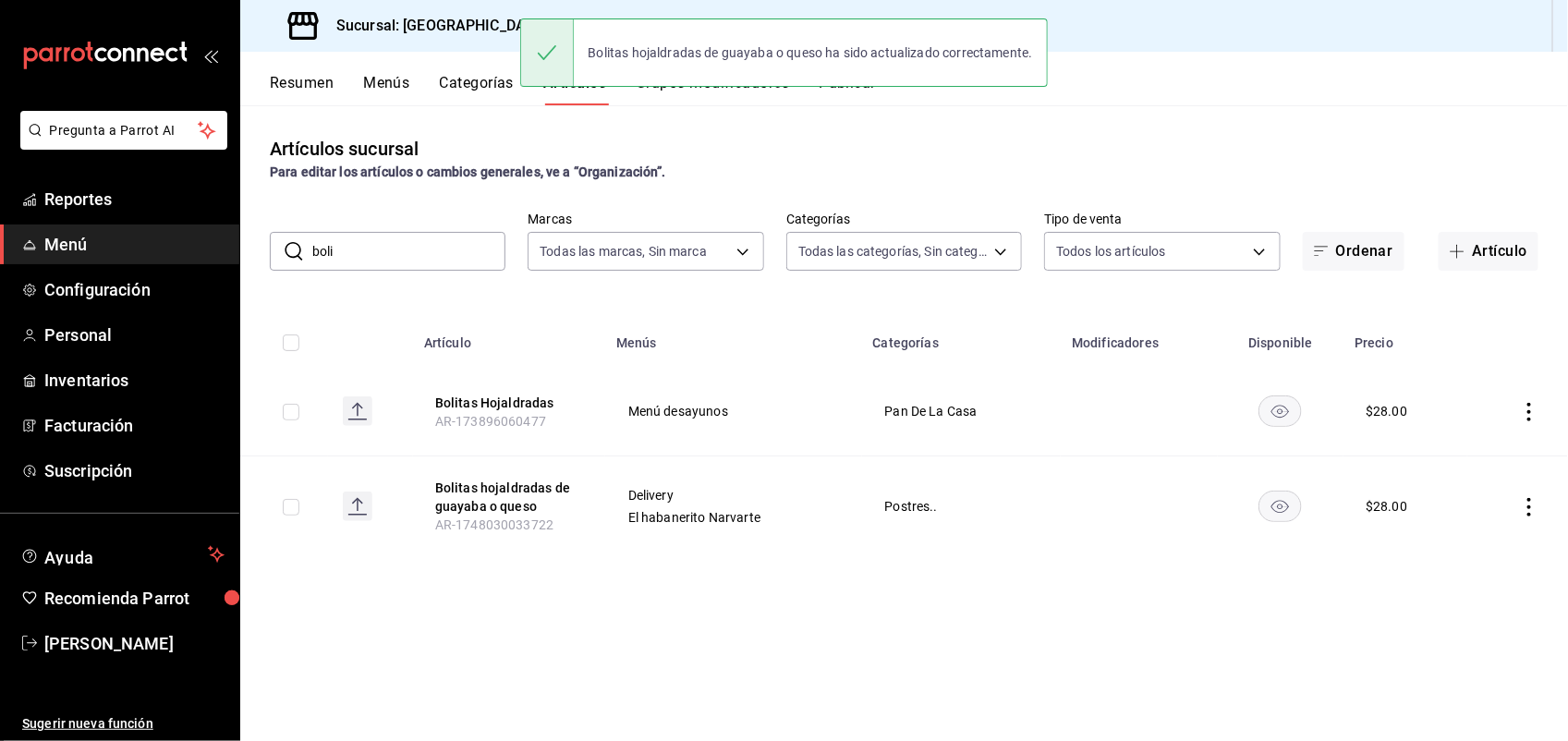
click at [1527, 413] on icon "actions" at bounding box center [1529, 411] width 19 height 19
click at [1463, 453] on span "Editar" at bounding box center [1475, 456] width 48 height 20
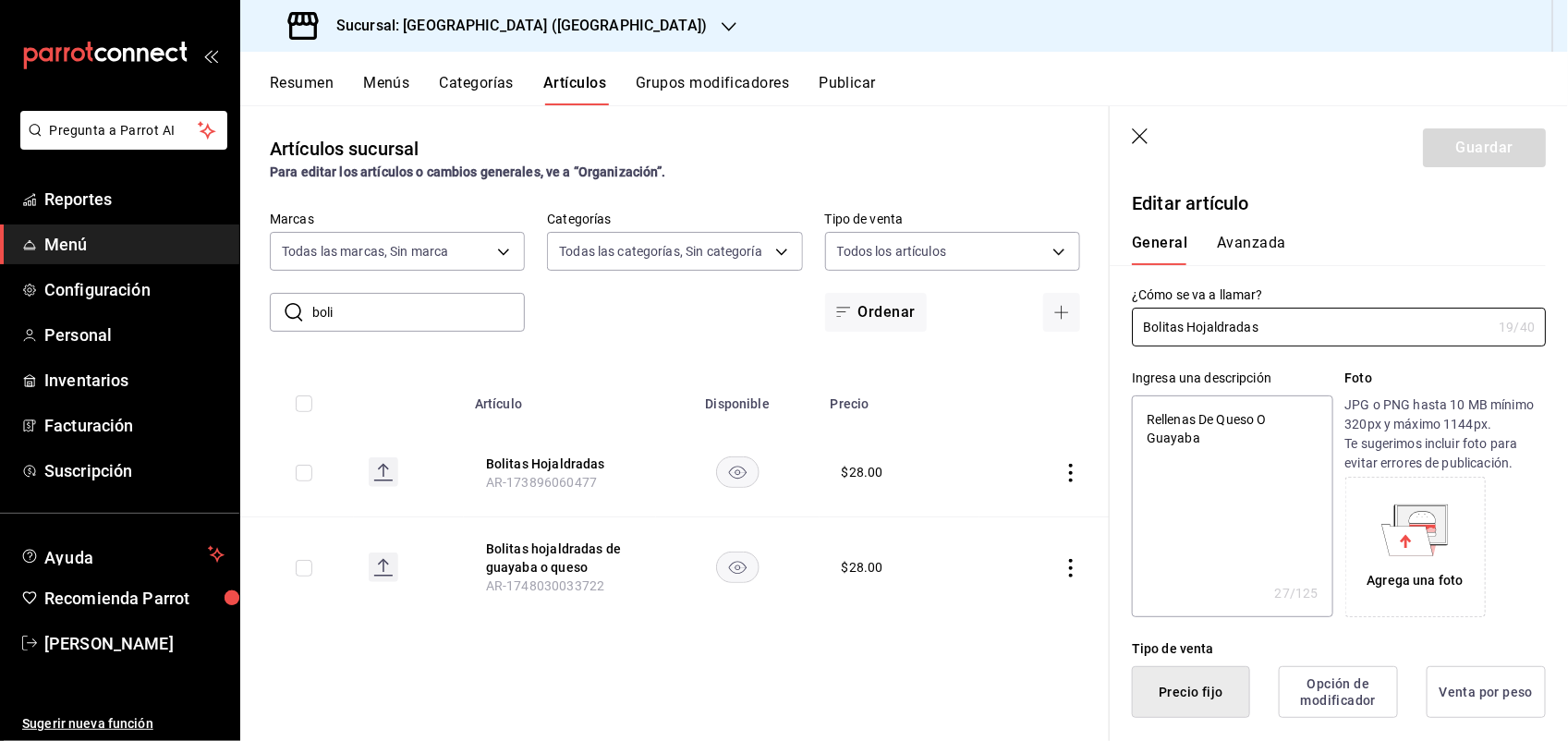
click at [1244, 250] on button "Avanzada" at bounding box center [1251, 250] width 69 height 31
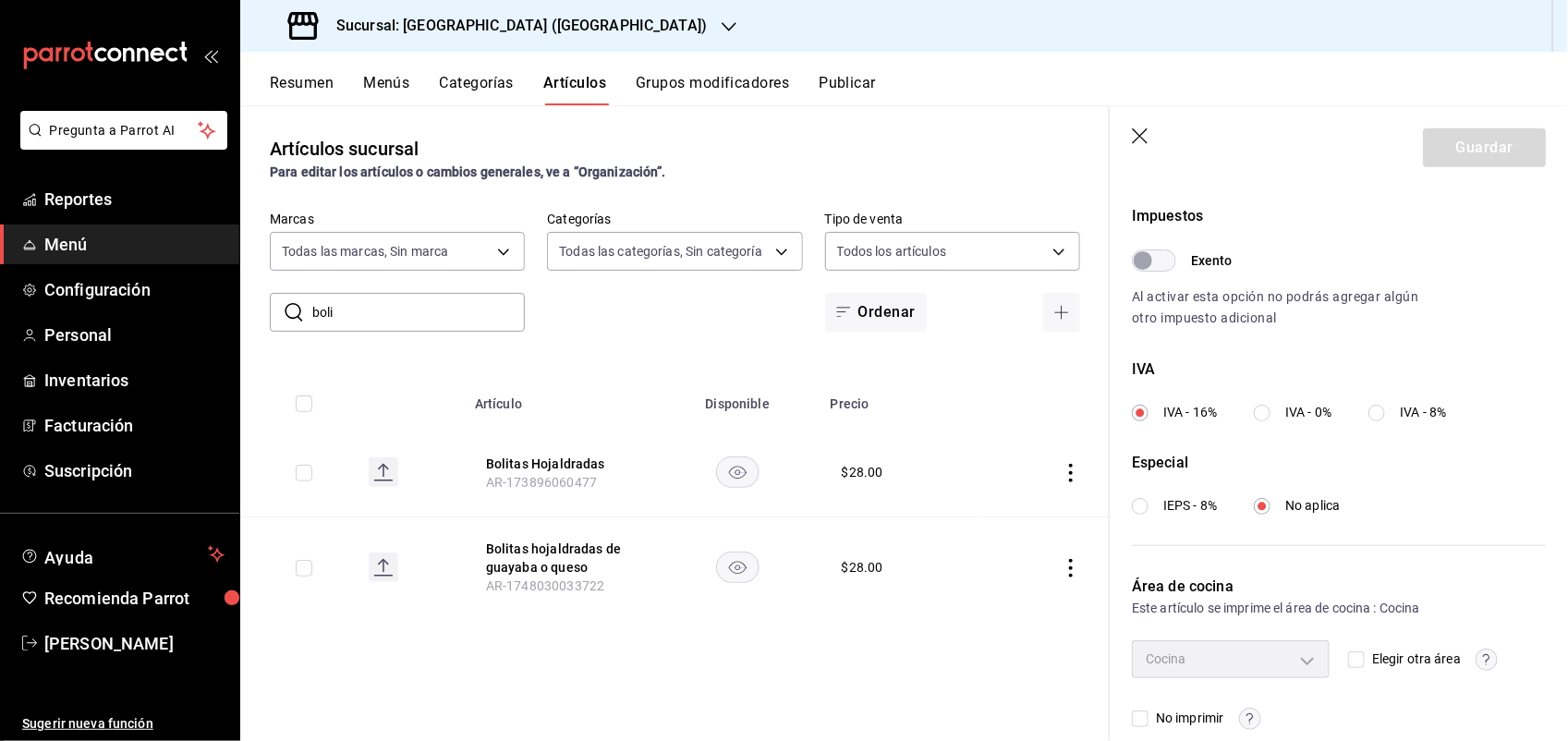
scroll to position [565, 0]
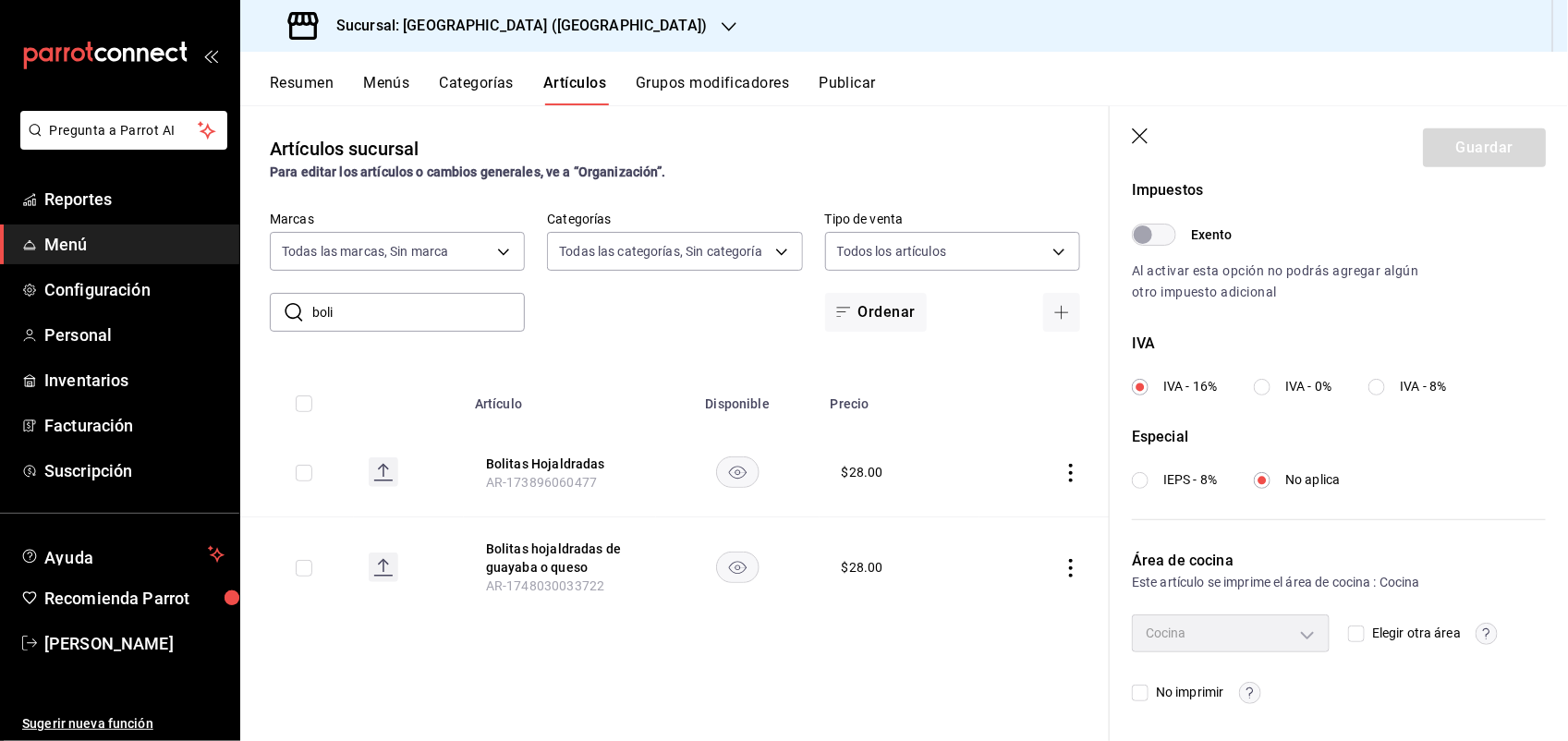
click at [1138, 693] on input "No imprimir" at bounding box center [1140, 693] width 17 height 17
checkbox input "true"
click at [1452, 154] on button "Guardar" at bounding box center [1483, 148] width 123 height 38
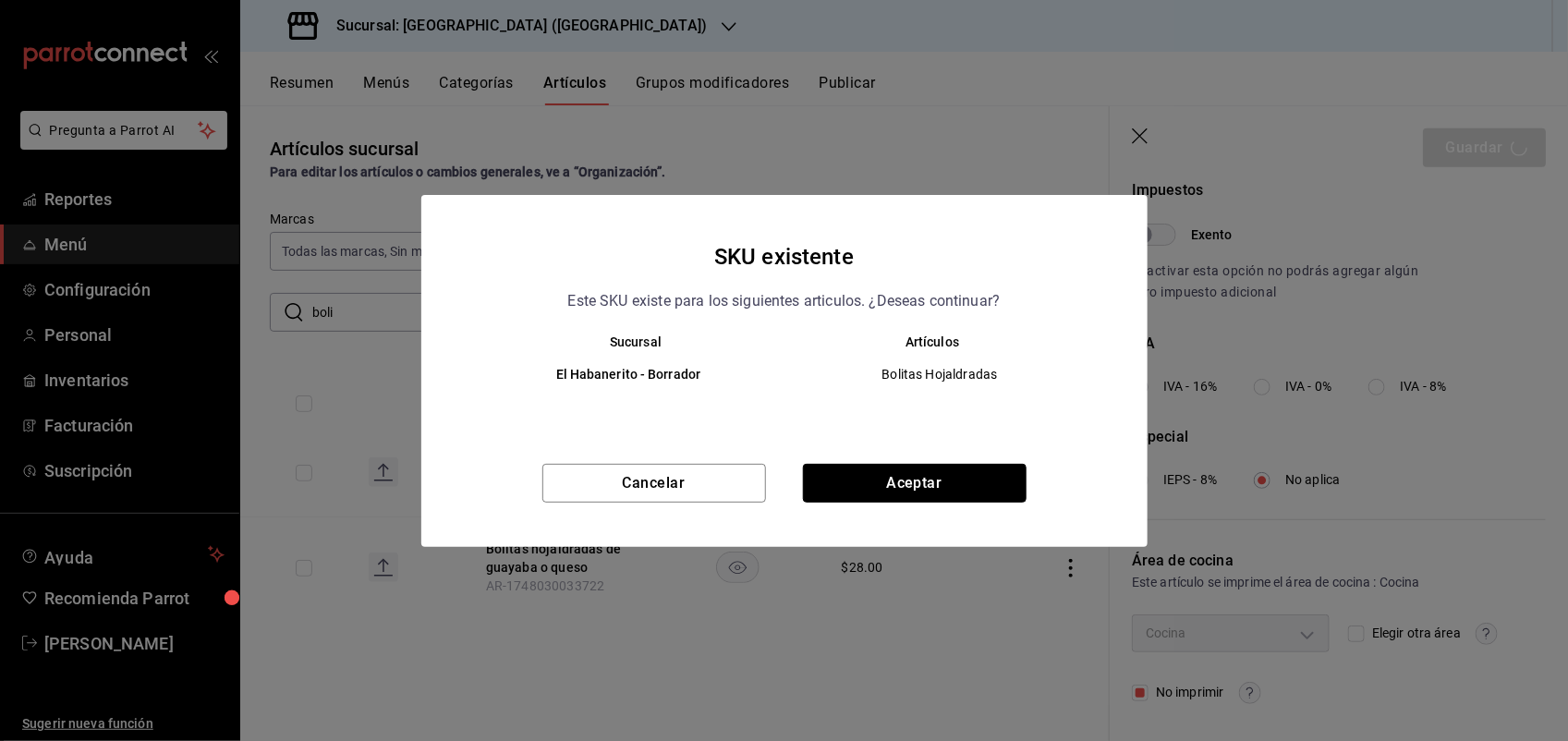
click at [970, 464] on button "Aceptar" at bounding box center [914, 482] width 223 height 38
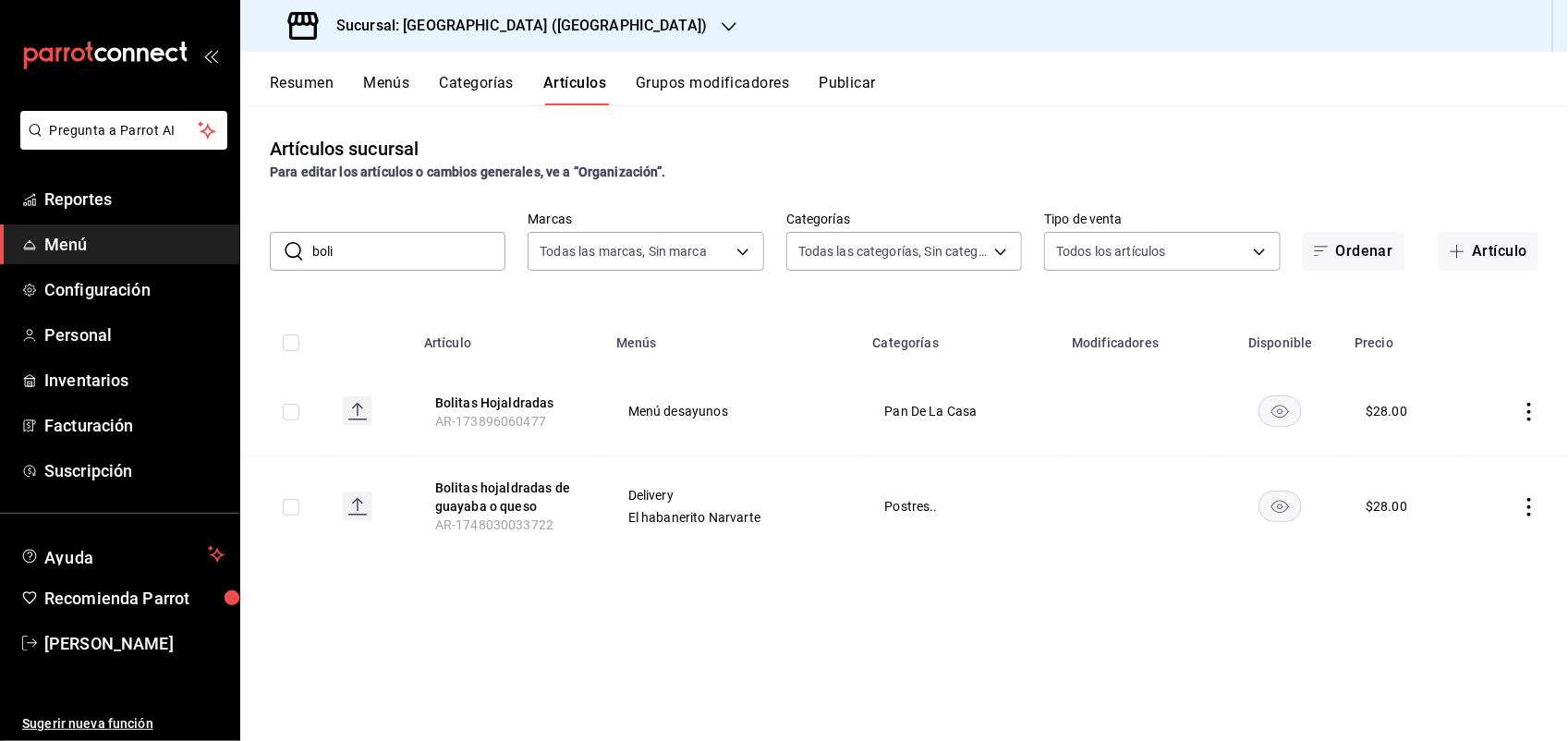
click at [1523, 407] on icon "actions" at bounding box center [1529, 411] width 19 height 19
click at [1472, 456] on span "Editar" at bounding box center [1475, 456] width 48 height 20
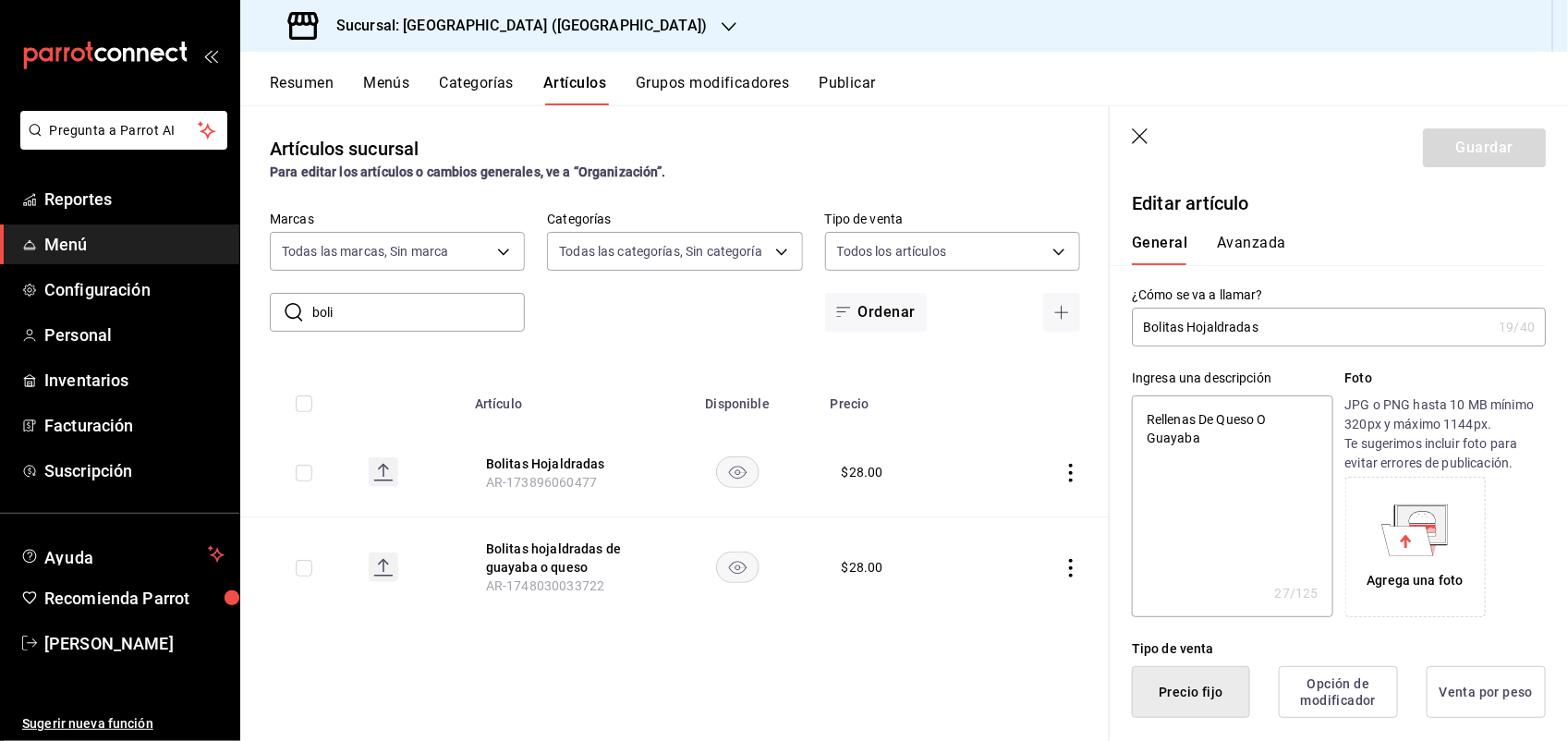
click at [1253, 243] on button "Avanzada" at bounding box center [1251, 250] width 69 height 31
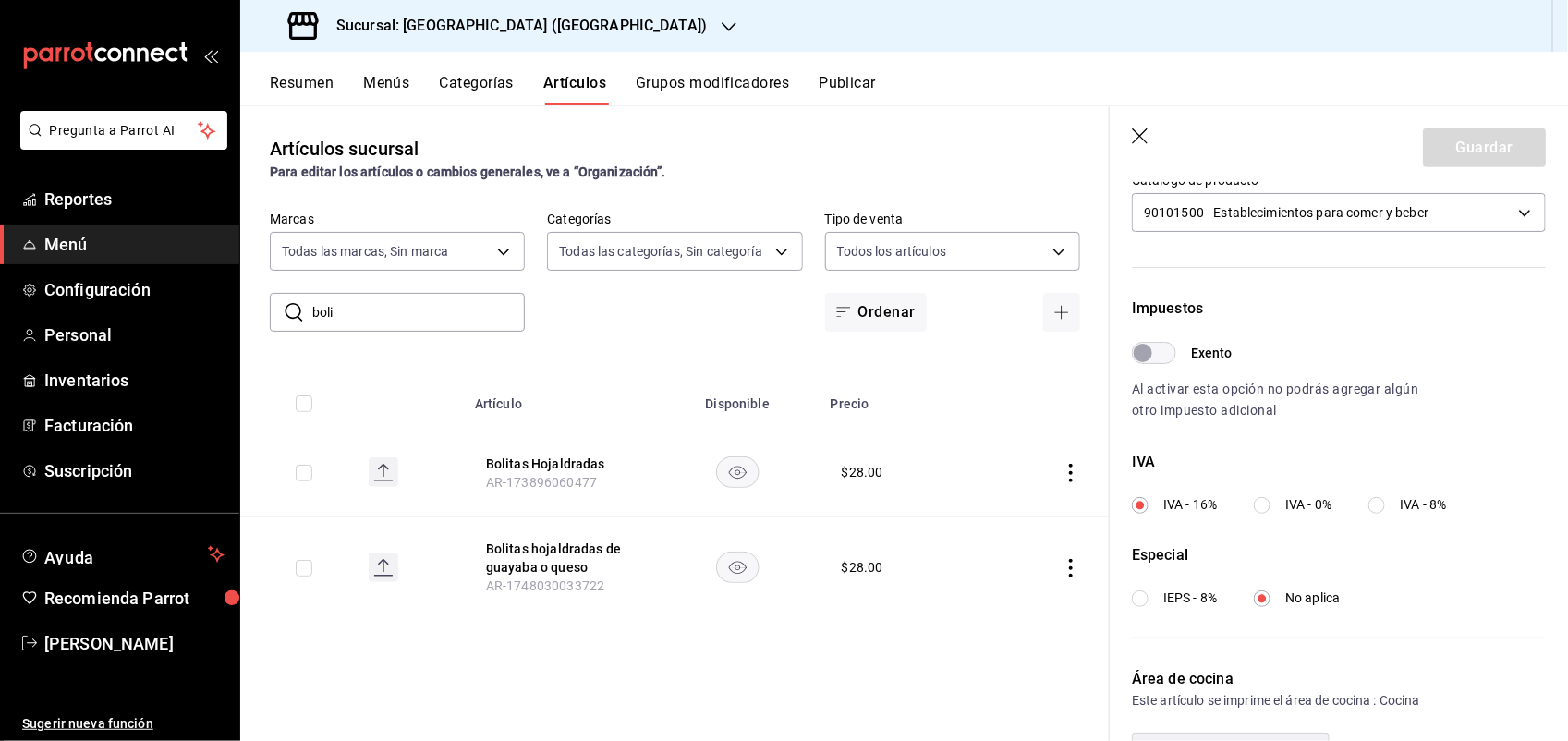
scroll to position [565, 0]
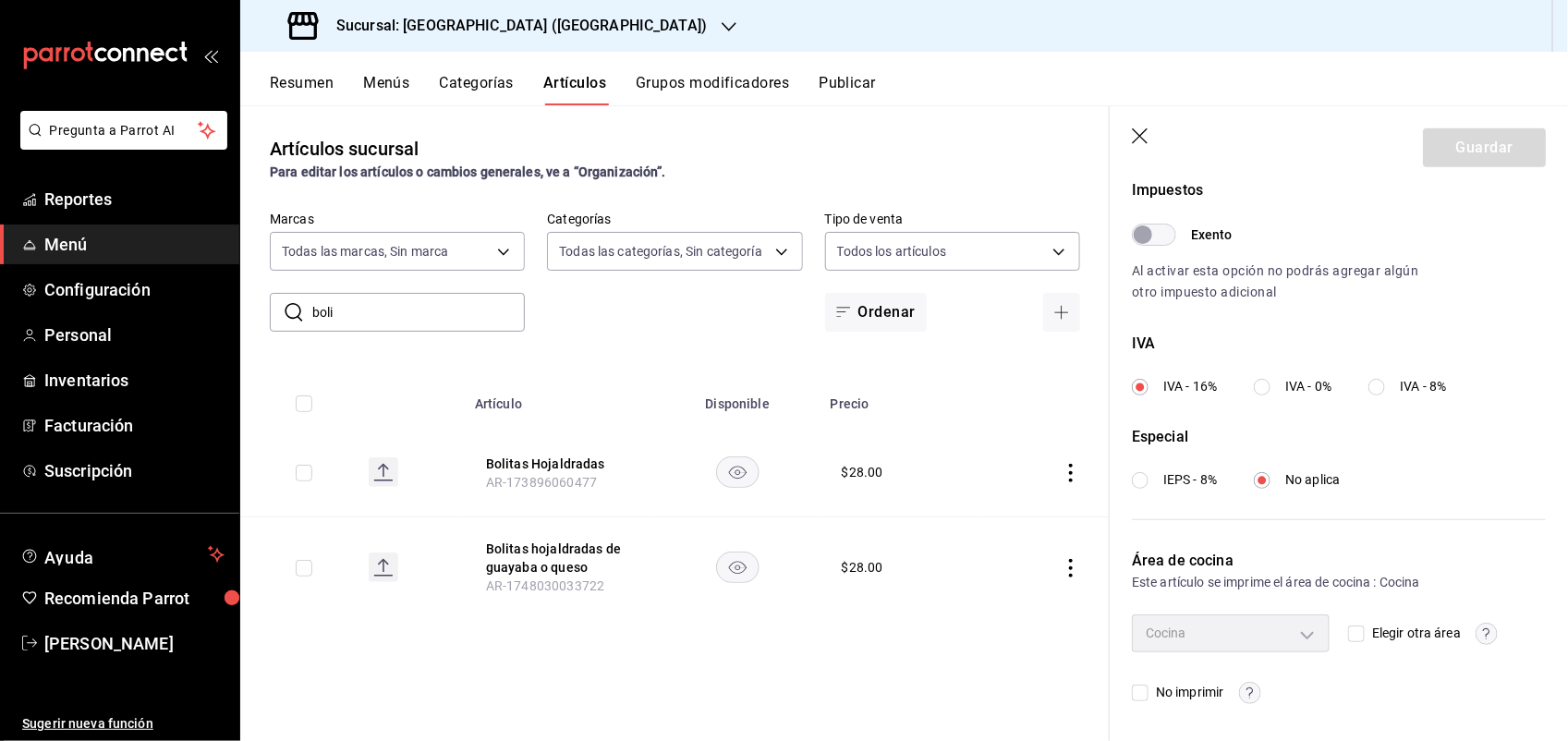
click at [1348, 641] on input "Elegir otra área" at bounding box center [1356, 634] width 17 height 17
checkbox input "true"
click at [1449, 144] on button "Guardar" at bounding box center [1483, 148] width 123 height 38
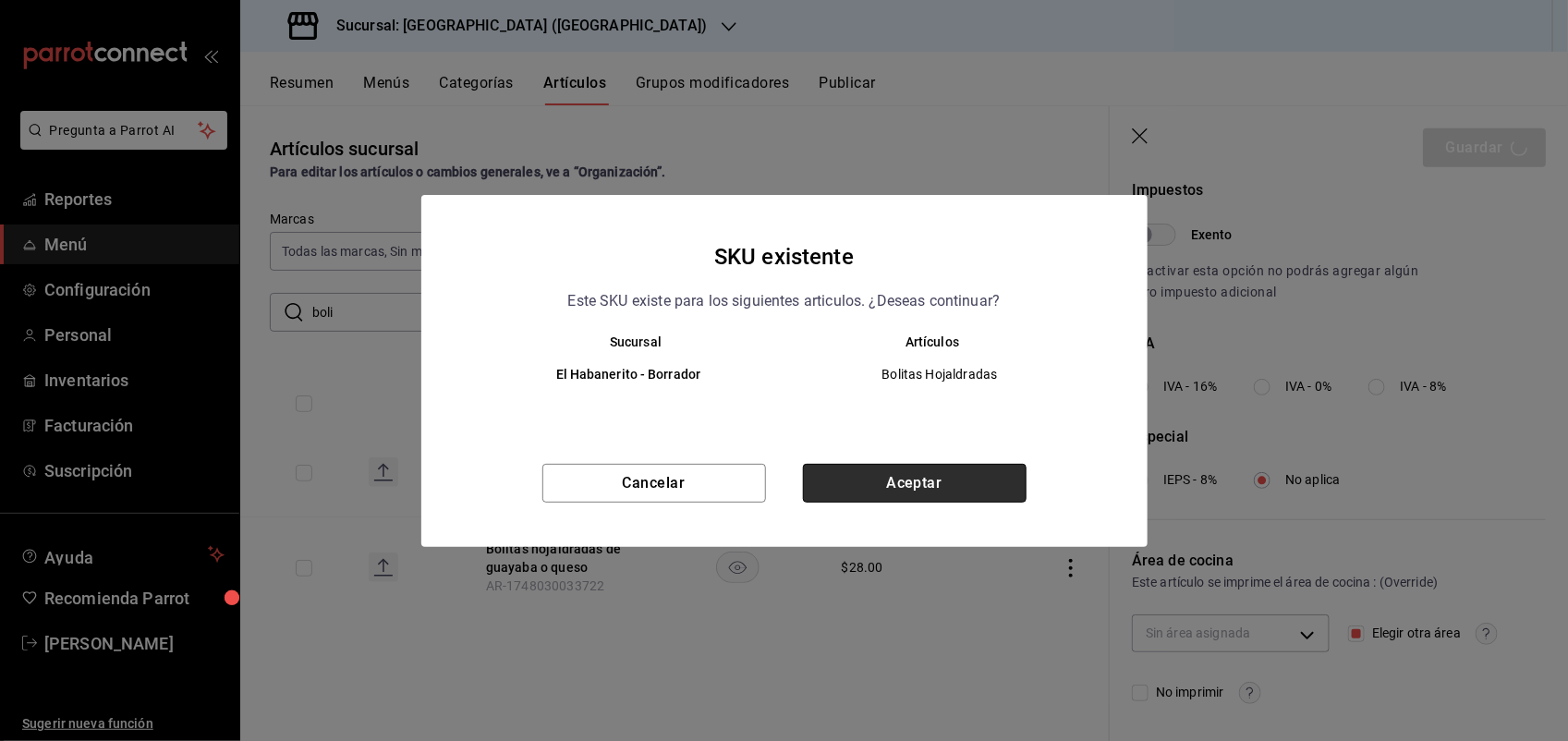
click at [921, 482] on button "Aceptar" at bounding box center [914, 482] width 223 height 38
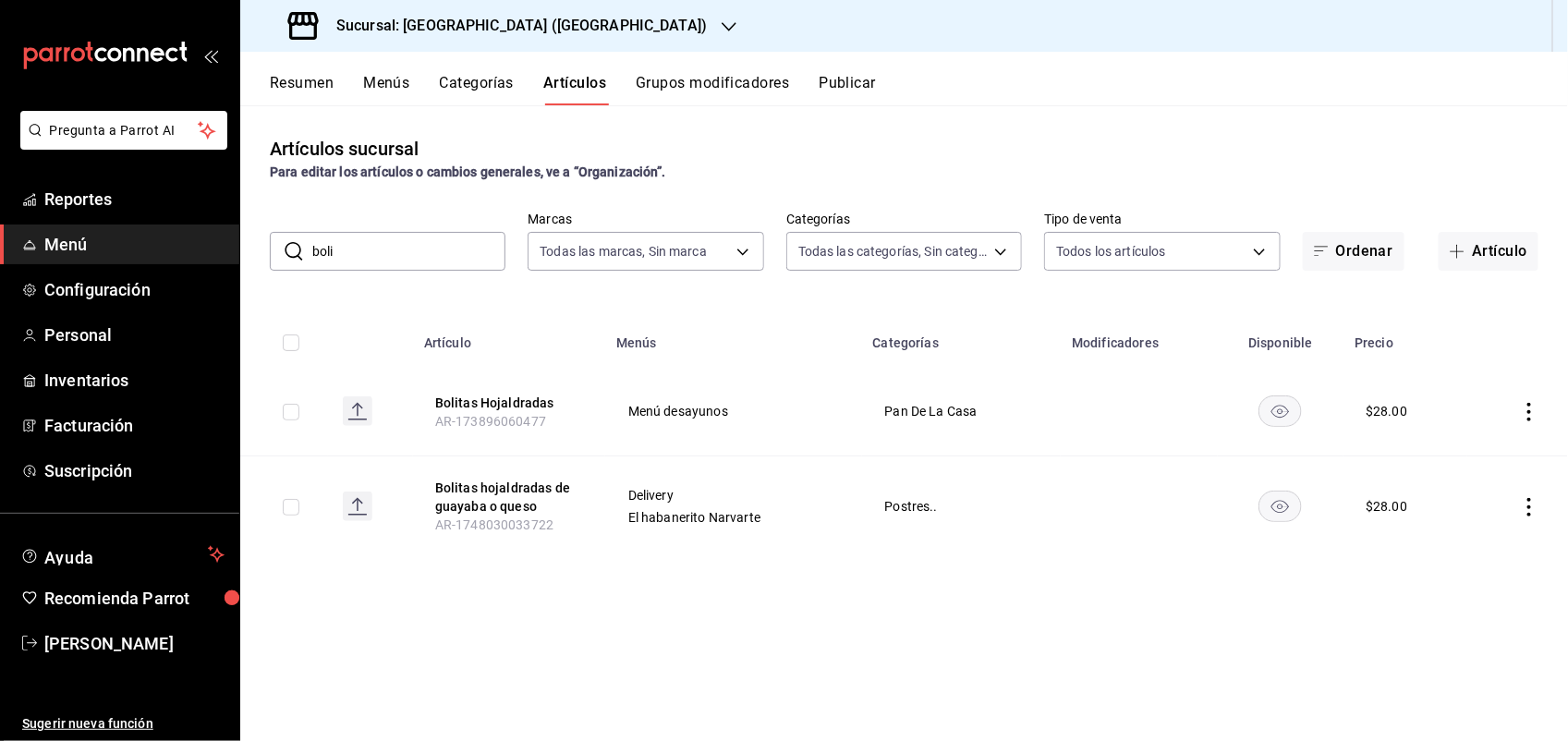
click at [379, 234] on input "boli" at bounding box center [408, 252] width 193 height 37
click at [357, 256] on input "boli" at bounding box center [408, 252] width 193 height 37
click at [442, 90] on button "Categorías" at bounding box center [477, 90] width 75 height 31
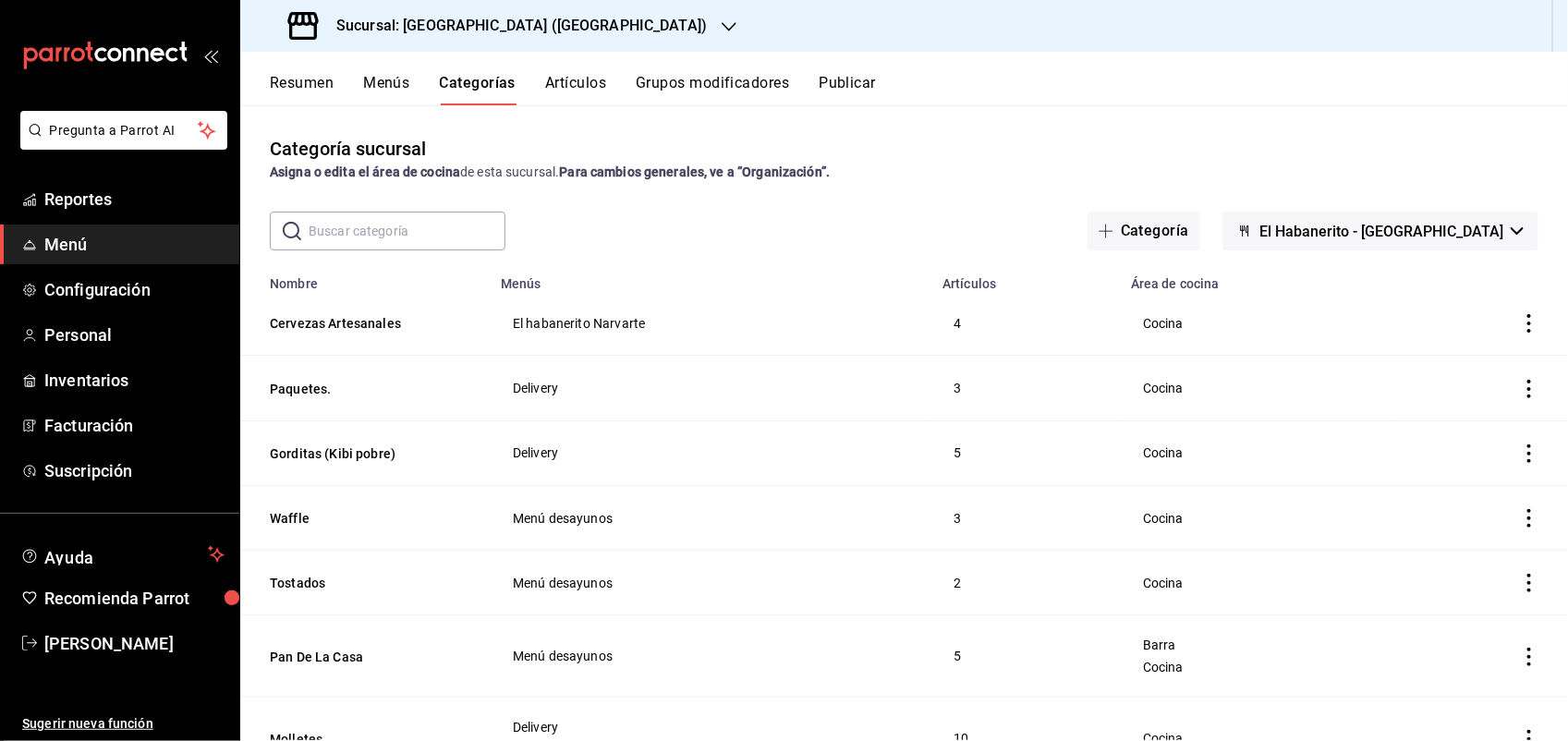
click at [474, 79] on button "Categorías" at bounding box center [478, 90] width 77 height 31
